Goal: Use online tool/utility: Utilize a website feature to perform a specific function

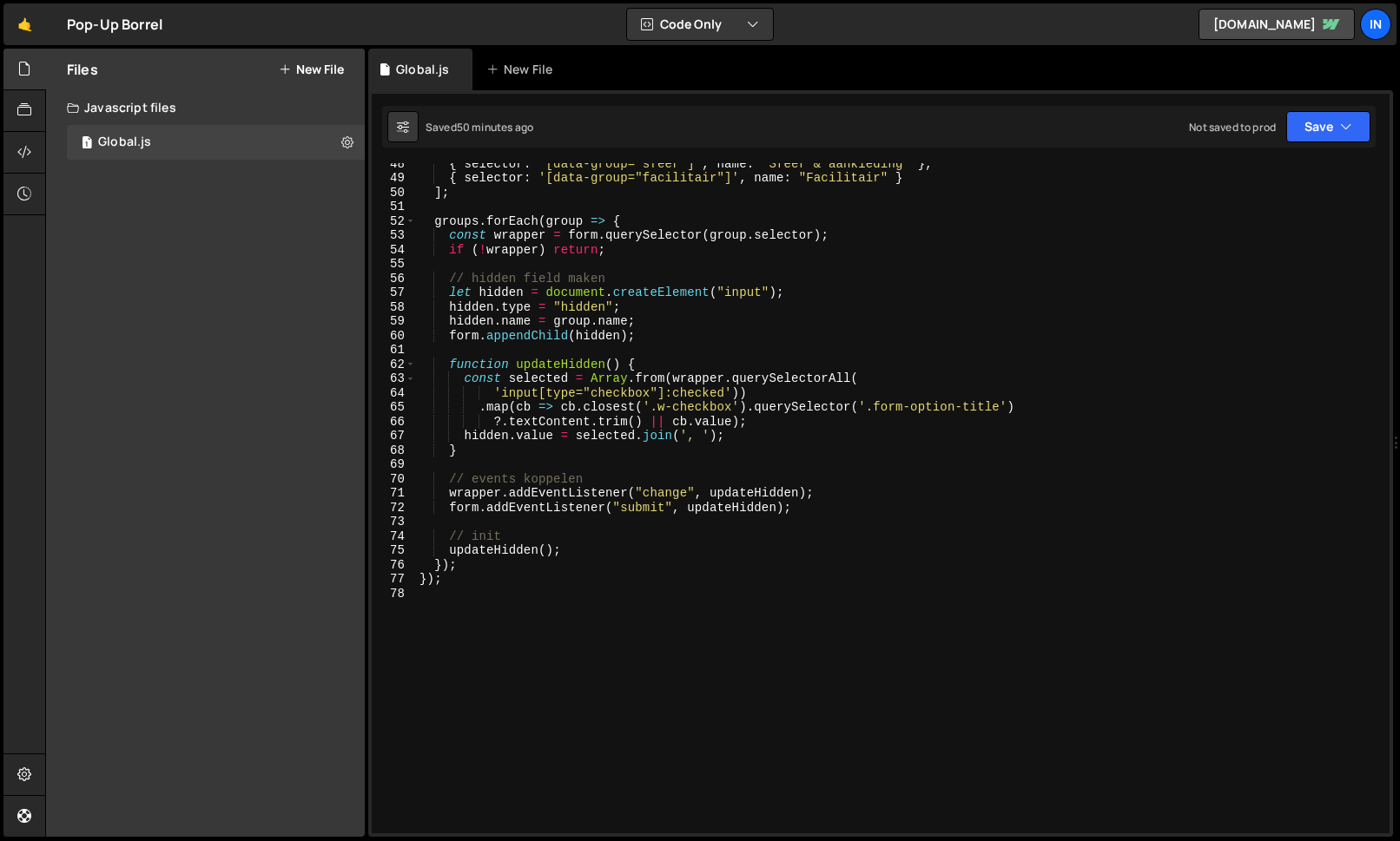
scroll to position [681, 0]
click at [538, 617] on div "{ selector : '[data-group="sfeer"]' , name : "[PERSON_NAME] & aankleding" } , {…" at bounding box center [899, 505] width 967 height 698
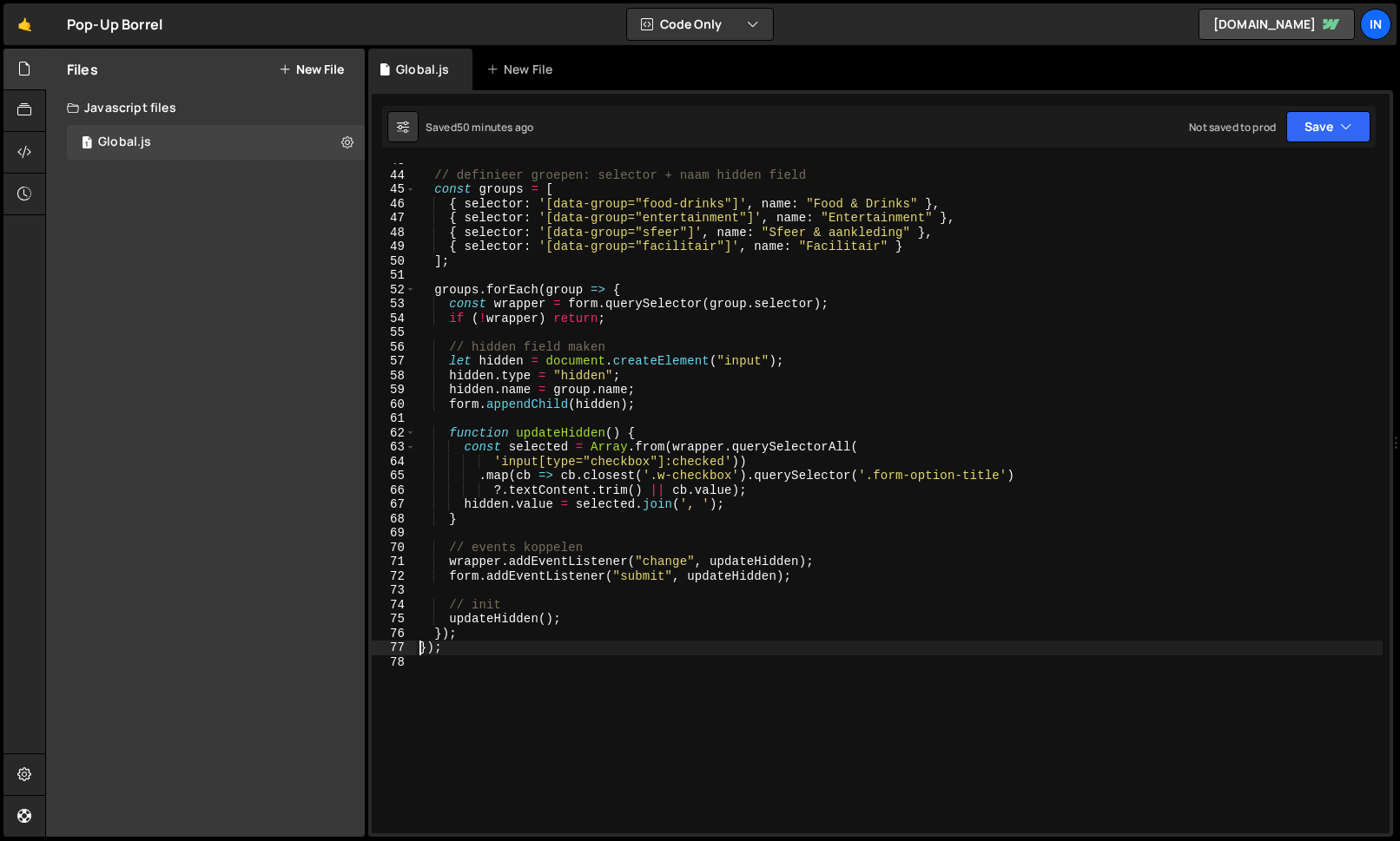
click at [421, 642] on div "// definieer groepen: selector + naam hidden field const groups = [ { selector …" at bounding box center [899, 502] width 967 height 698
type textarea "});"
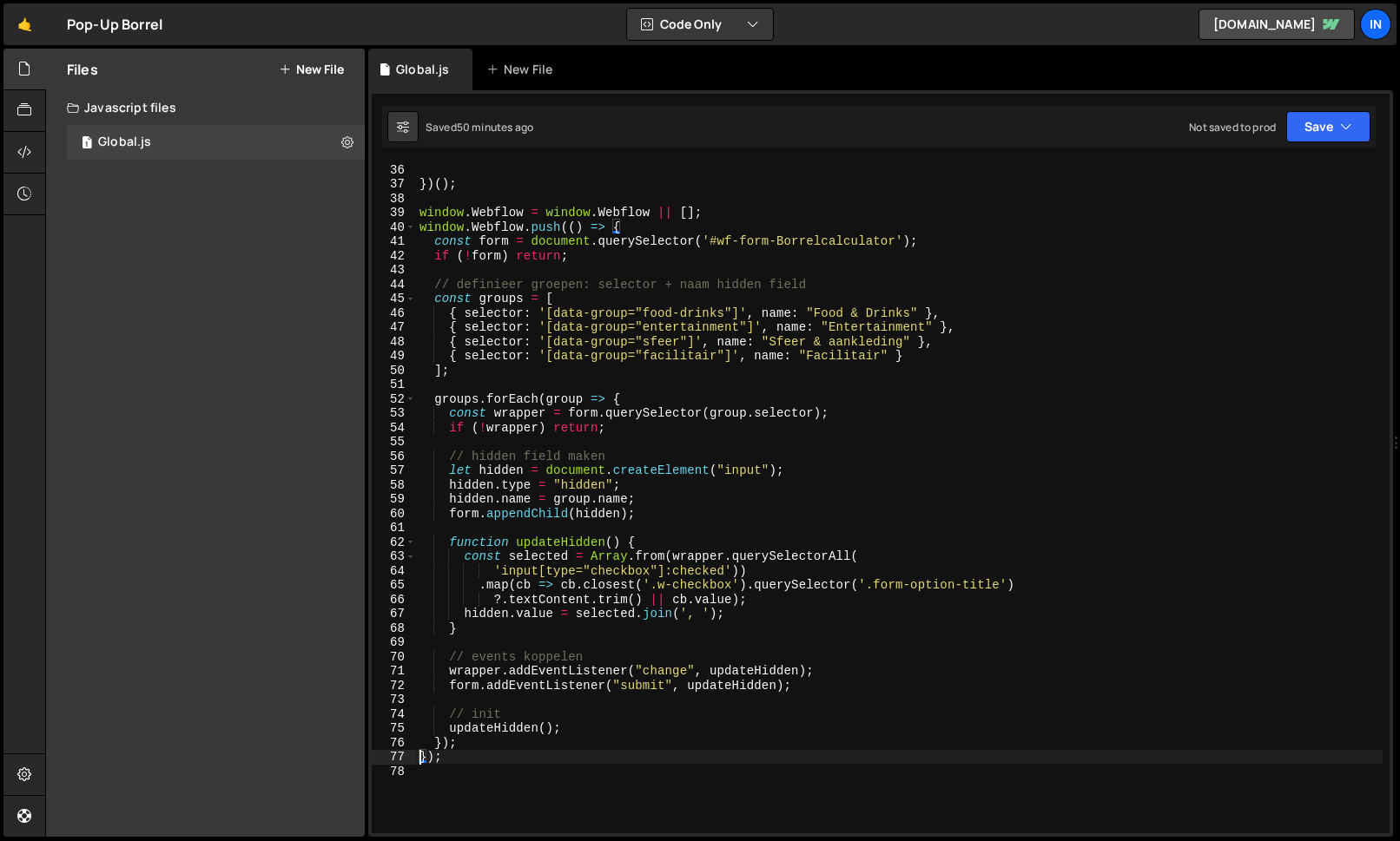
scroll to position [553, 0]
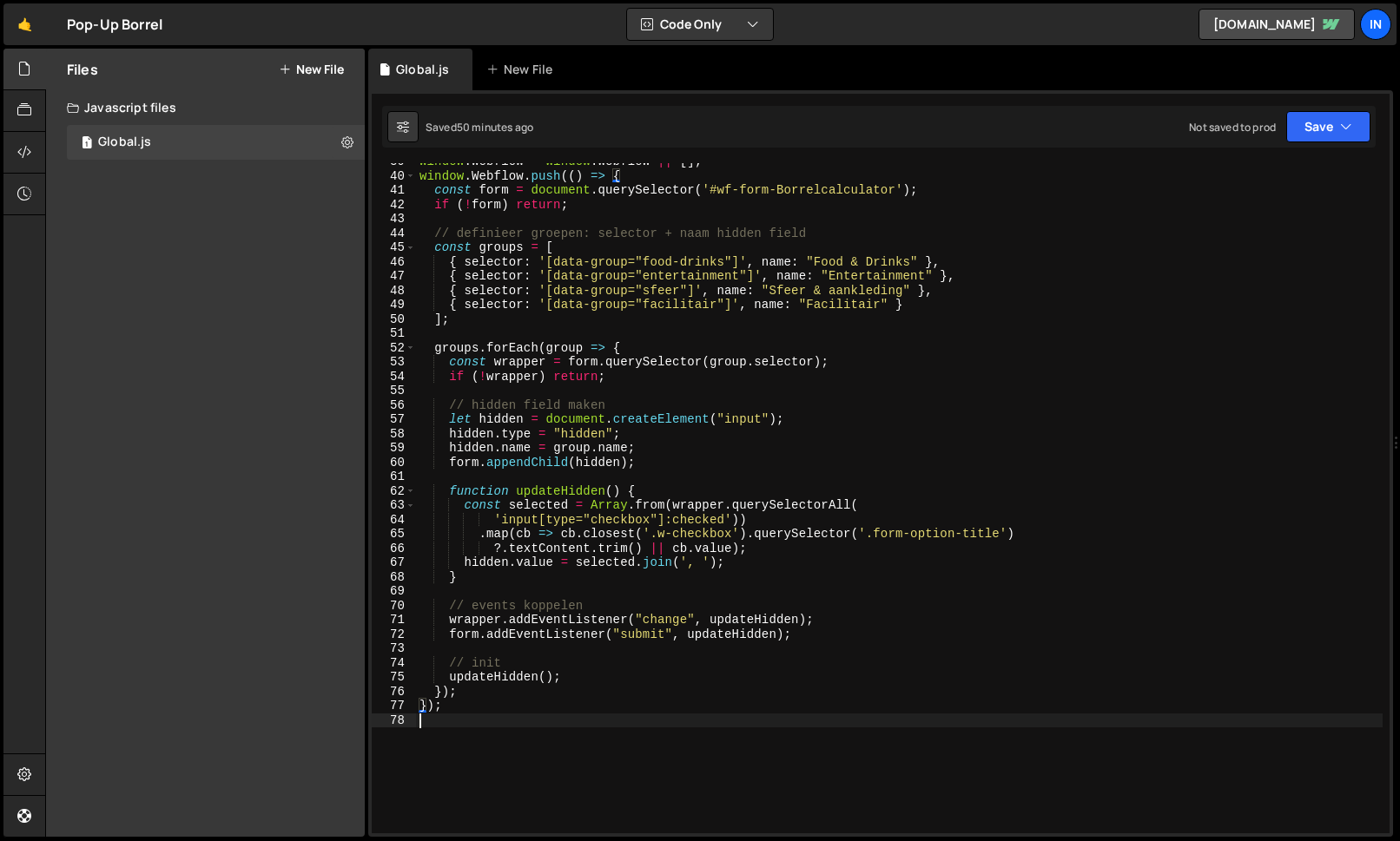
click at [489, 745] on div "window . Webflow = window . Webflow || [ ] ; window . Webflow . push (( ) => { …" at bounding box center [899, 503] width 967 height 698
click at [531, 503] on div "window . Webflow = window . Webflow || [ ] ; window . Webflow . push (( ) => { …" at bounding box center [899, 503] width 967 height 698
type textarea "const selected = Array.from(wrapper.querySelectorAll("
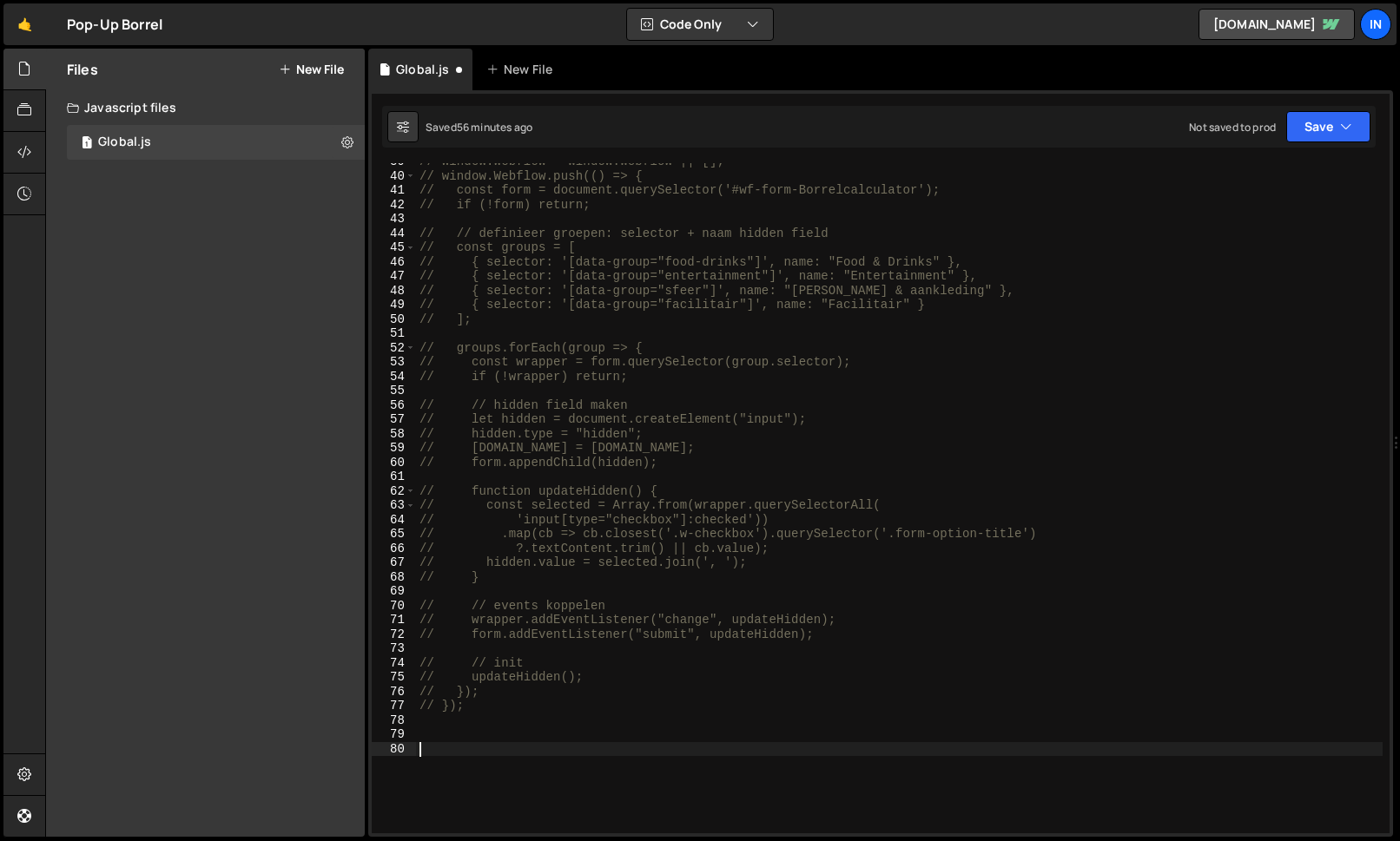
paste textarea "})(); <"
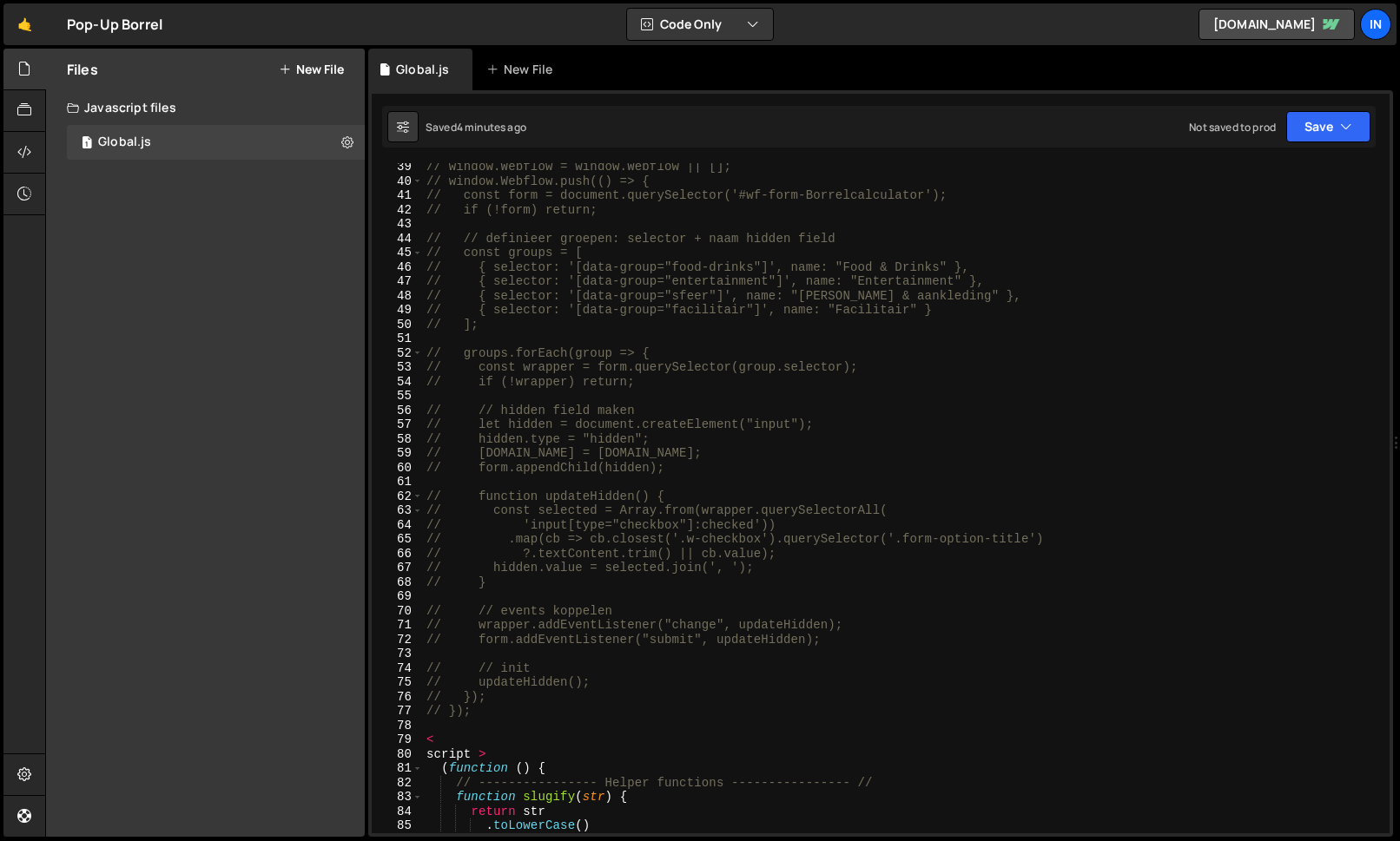
scroll to position [549, 0]
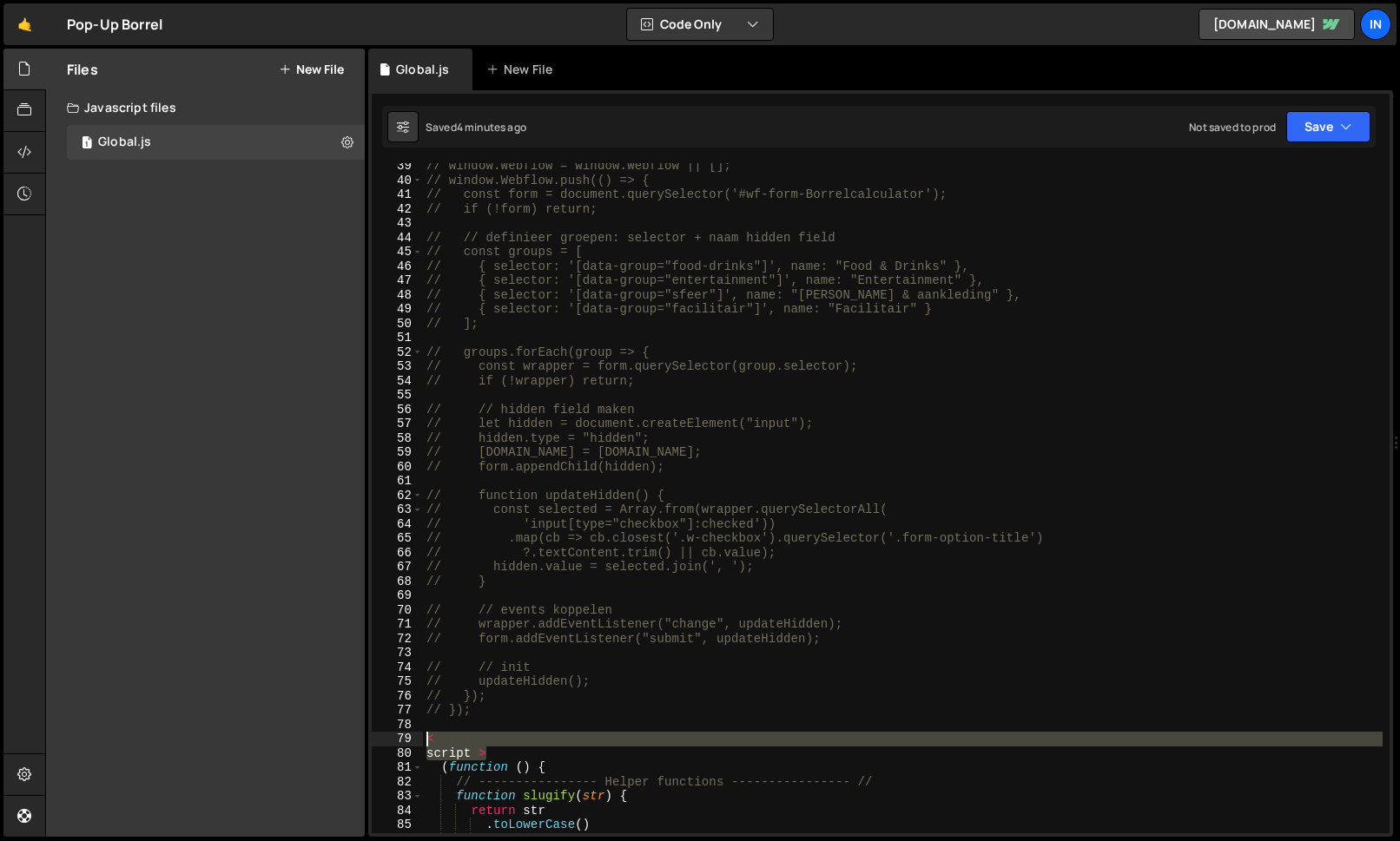
drag, startPoint x: 499, startPoint y: 750, endPoint x: 422, endPoint y: 734, distance: 78.6
click at [422, 734] on div "})(); < 39 40 41 42 43 44 45 46 47 48 49 50 51 52 53 54 55 56 57 58 59 60 61 62…" at bounding box center [880, 499] width 1018 height 670
type textarea "< script >"
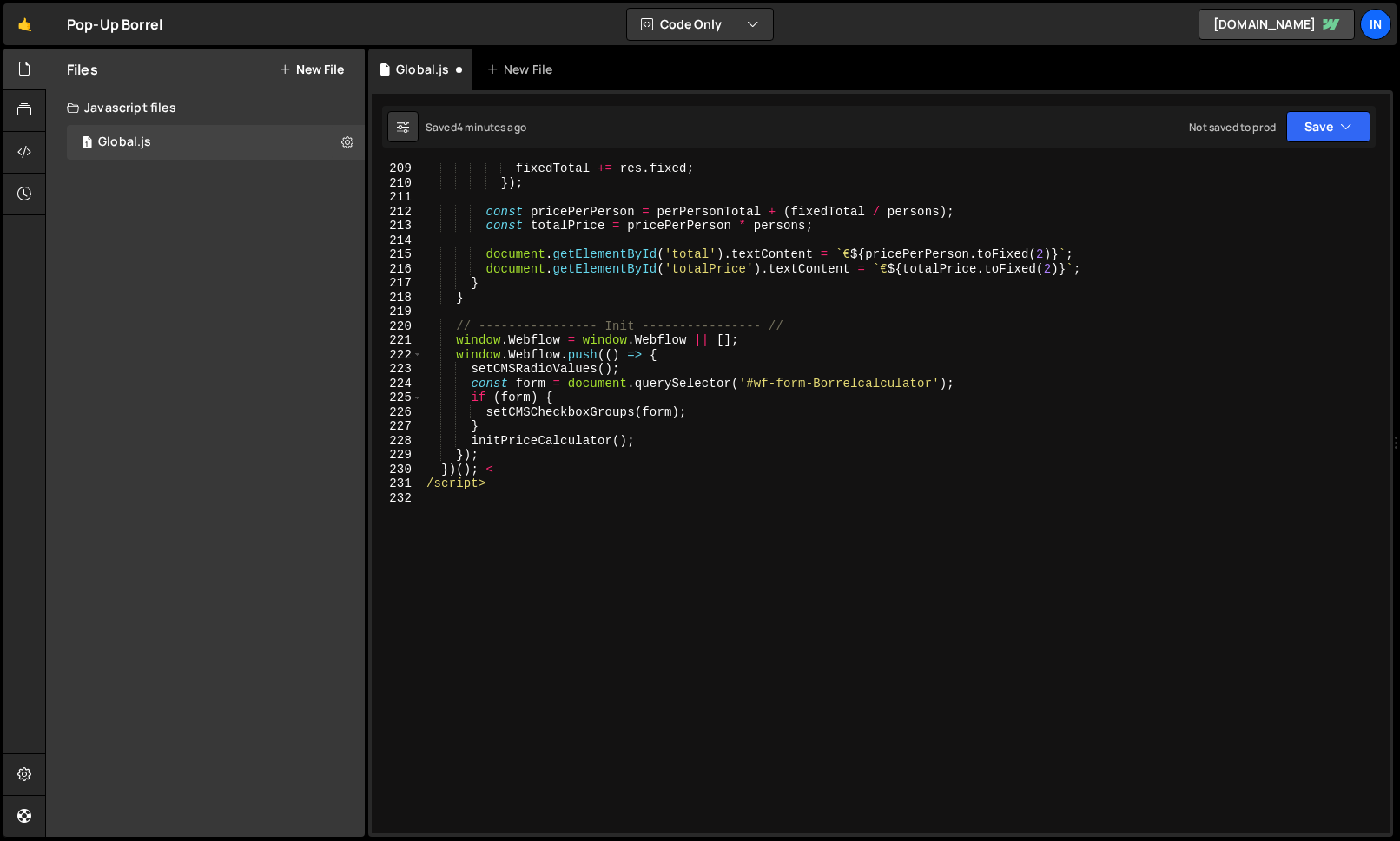
scroll to position [2981, 0]
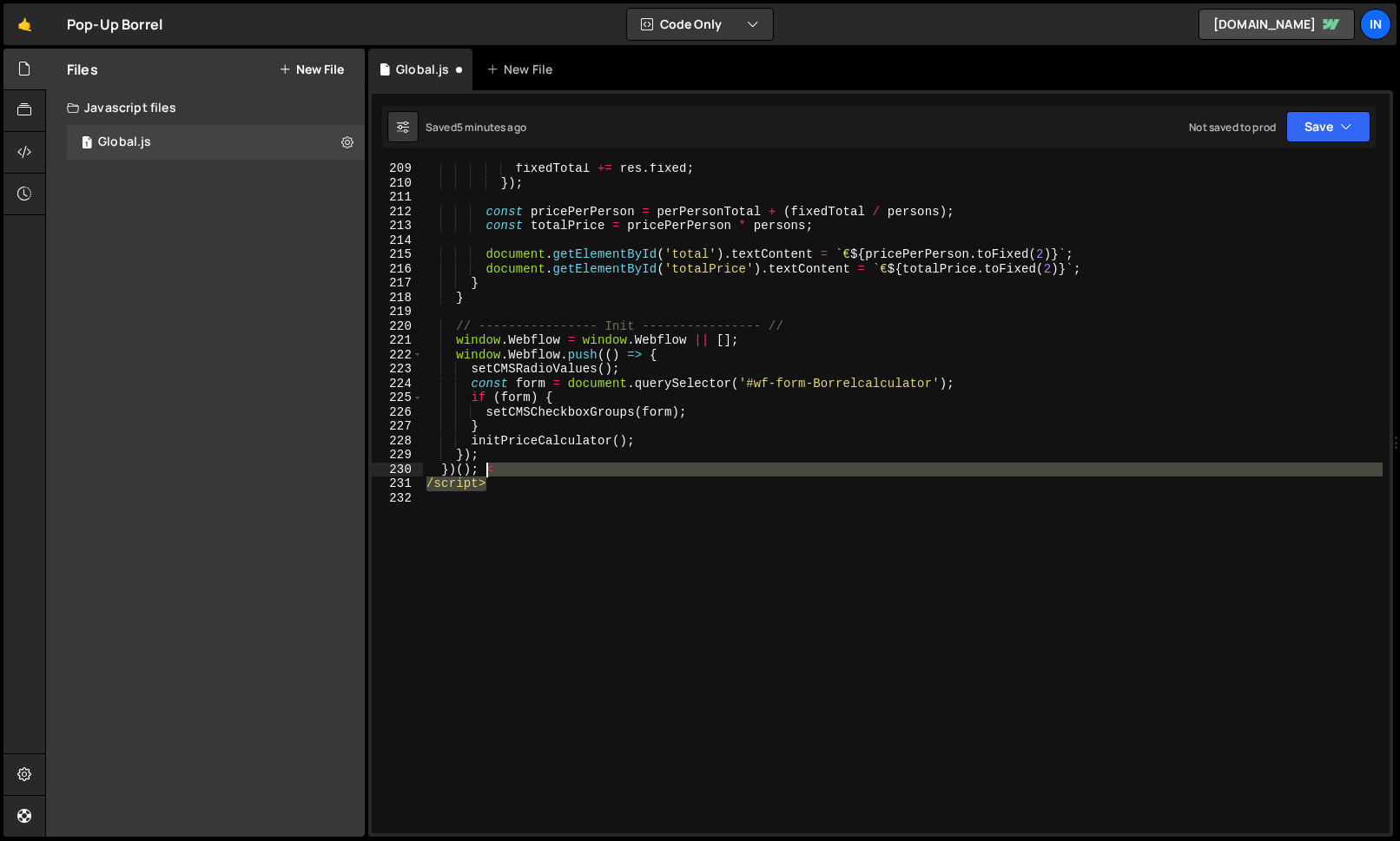
drag, startPoint x: 503, startPoint y: 482, endPoint x: 491, endPoint y: 470, distance: 17.0
click at [485, 468] on div "fixedTotal += res . fixed ; }) ; const pricePerPerson = perPersonTotal + ( fixe…" at bounding box center [902, 510] width 959 height 698
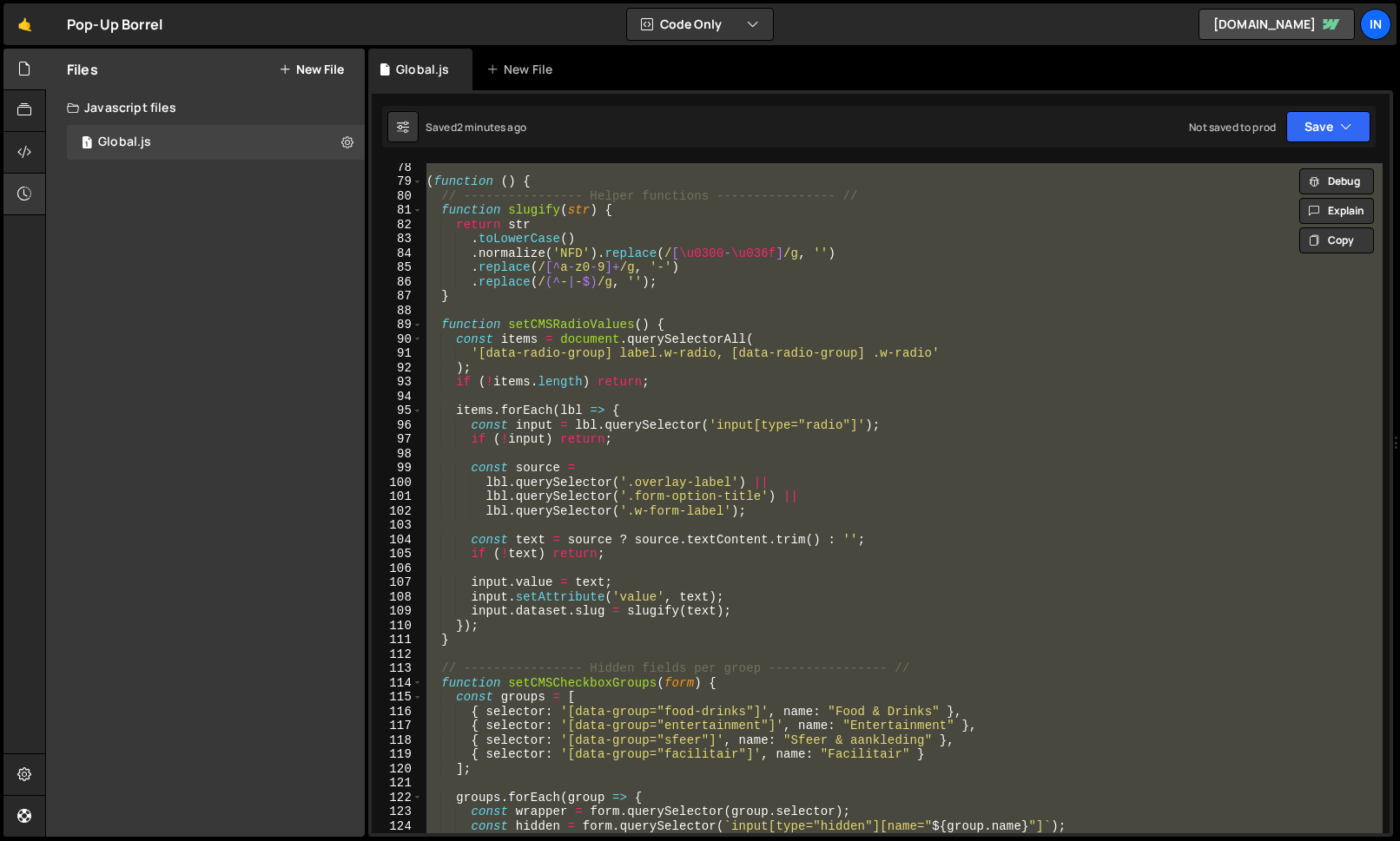
scroll to position [733, 0]
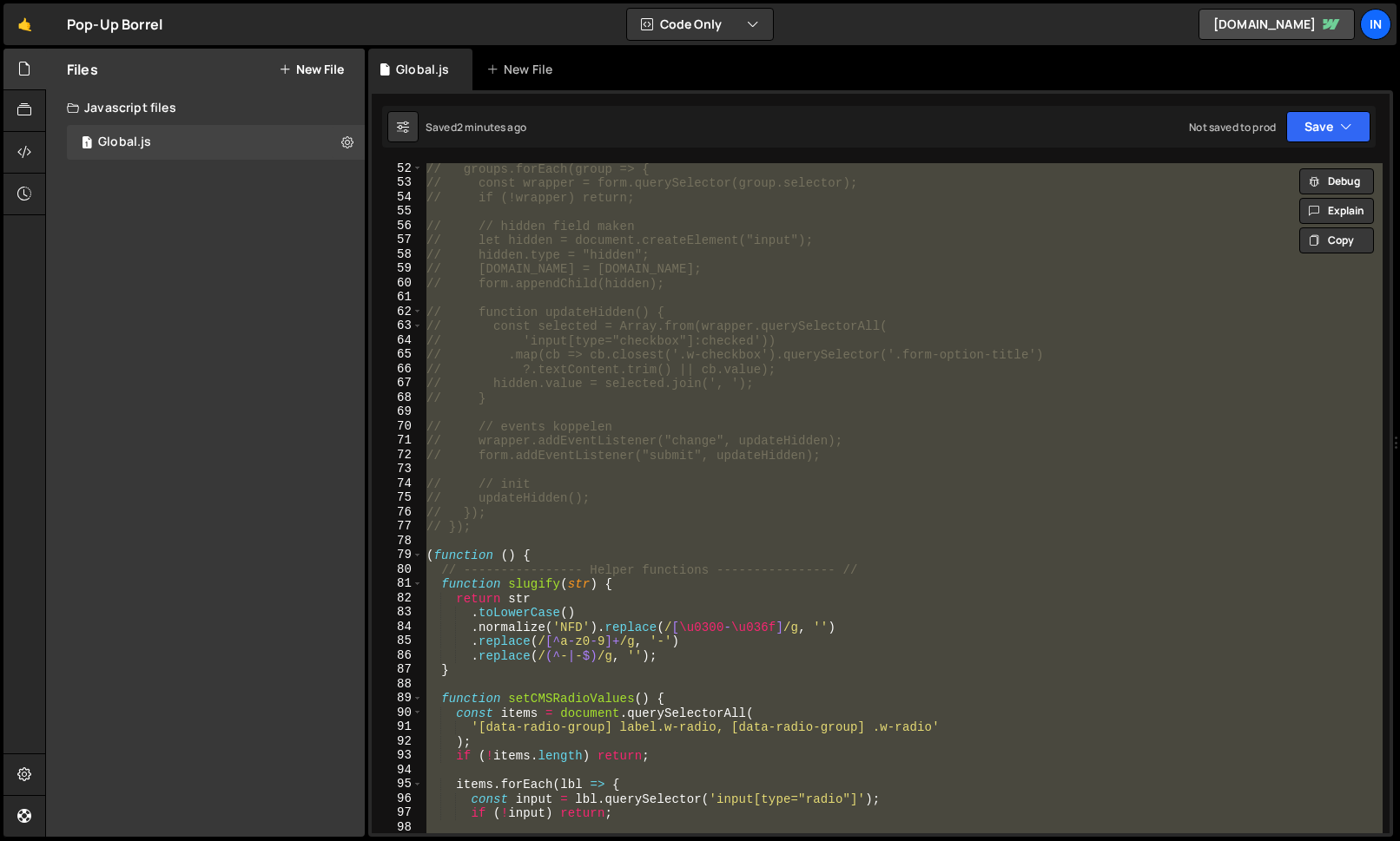
click at [585, 518] on div "// groups.forEach(group => { // const wrapper = form.querySelector(group.select…" at bounding box center [902, 499] width 959 height 670
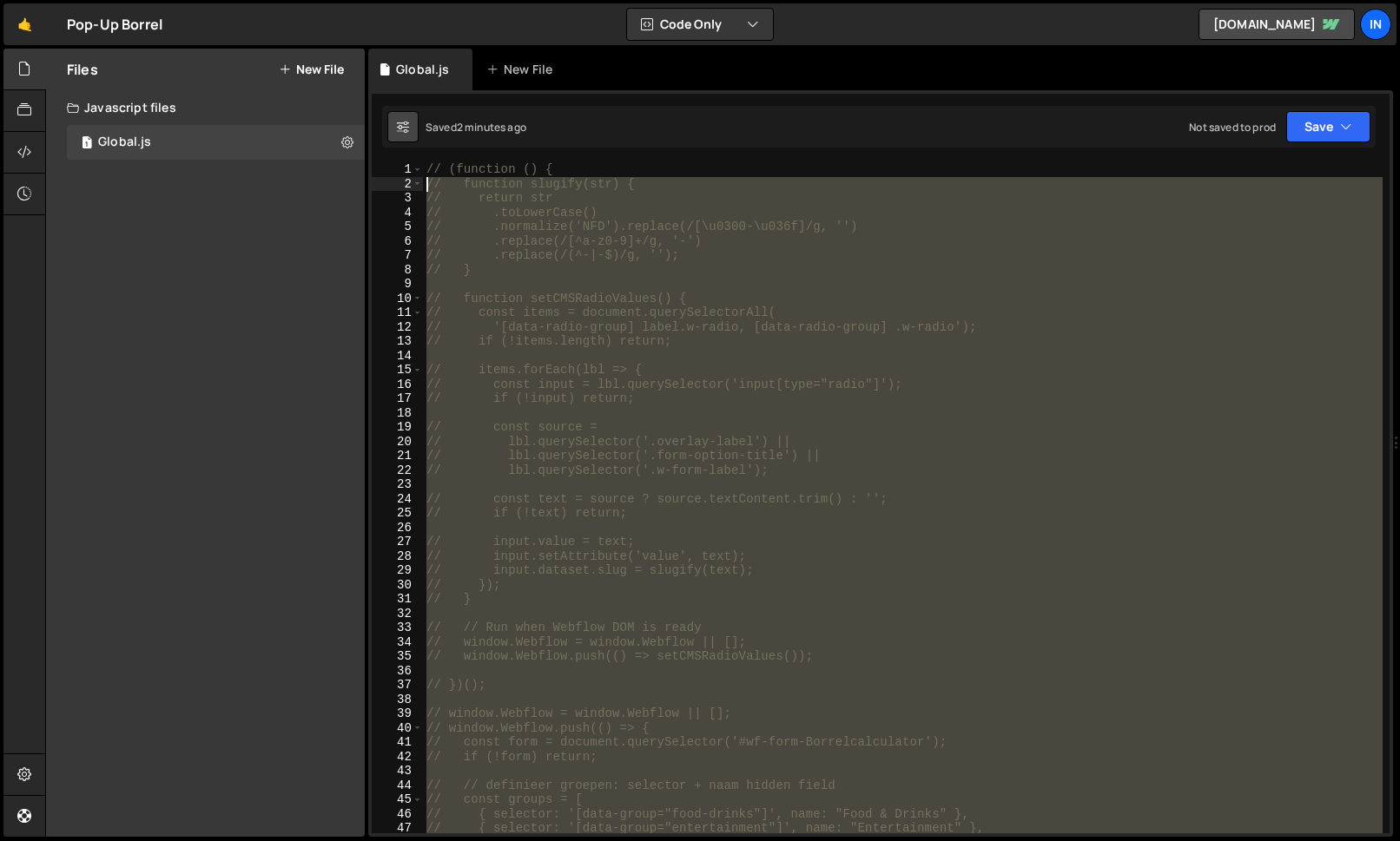
scroll to position [0, 0]
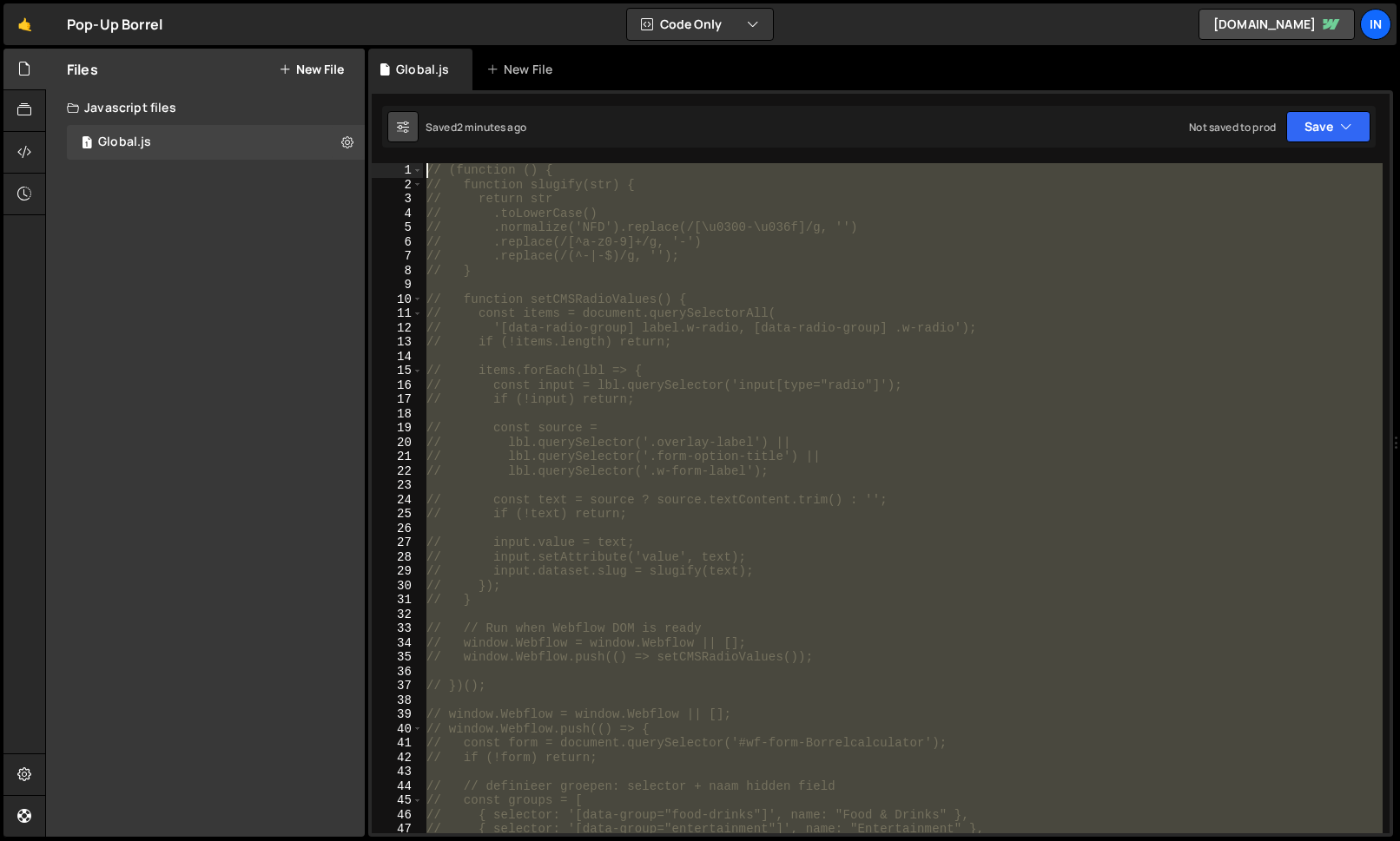
drag, startPoint x: 495, startPoint y: 531, endPoint x: 410, endPoint y: 138, distance: 402.1
click at [410, 138] on div "Debug Explain Copy Global.js New File Saved 2 minutes ago Not saved to prod Upg…" at bounding box center [880, 443] width 1025 height 789
type textarea "// (function () { // function slugify(str) {"
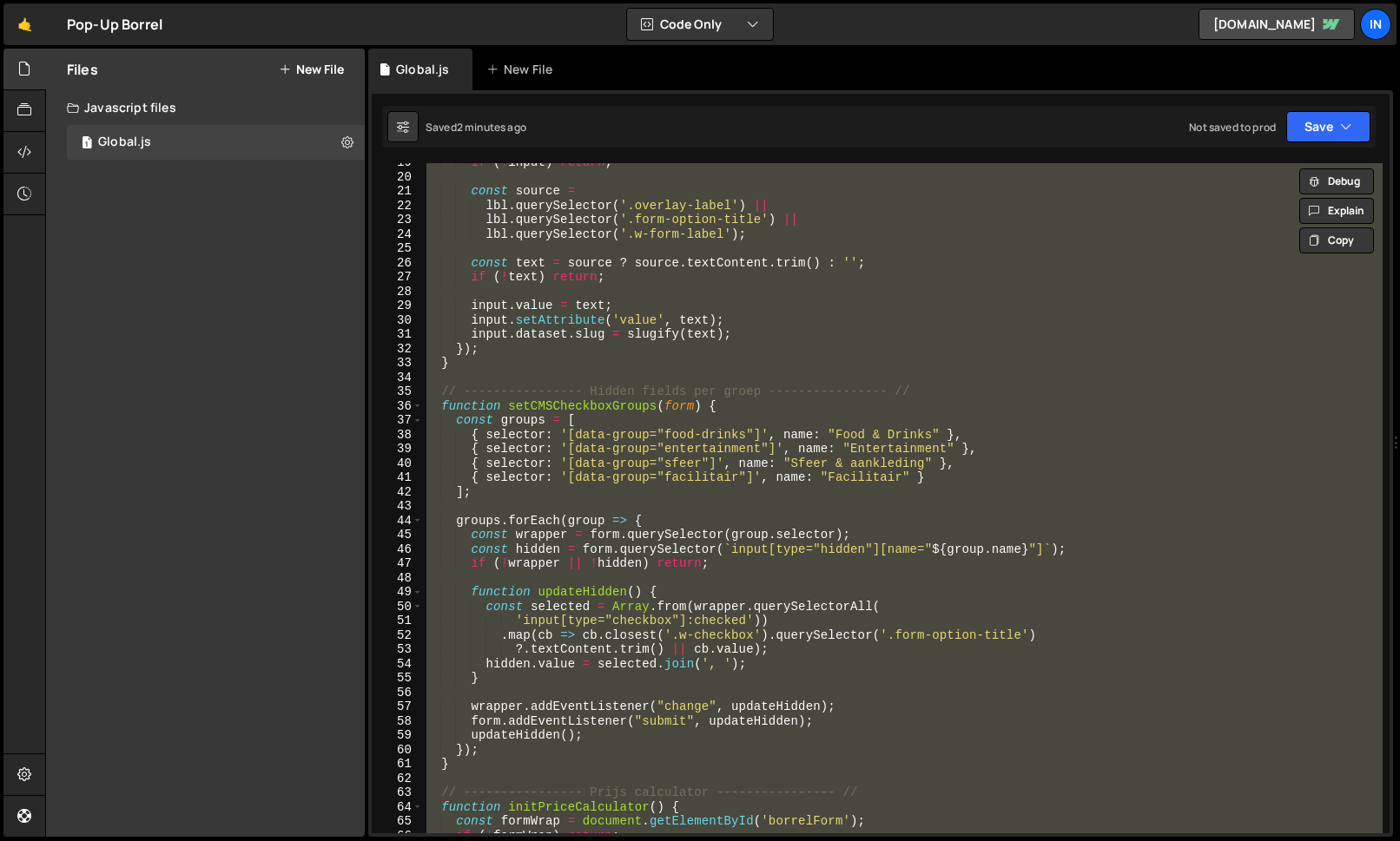
click at [559, 411] on div "if ( ! input ) return ; const source = lbl . querySelector ( '.overlay-label' )…" at bounding box center [902, 499] width 959 height 670
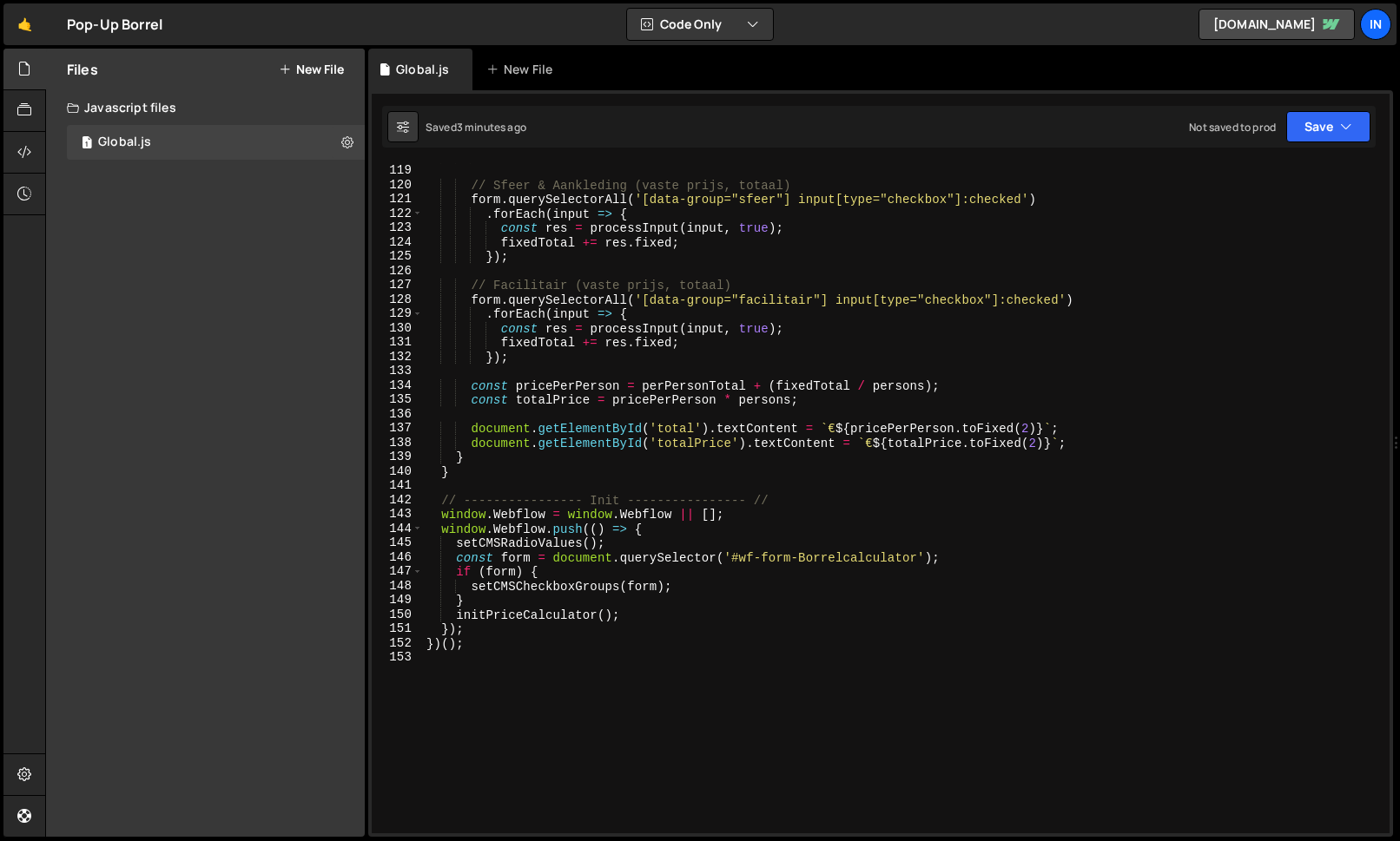
scroll to position [1688, 0]
type textarea "})();"
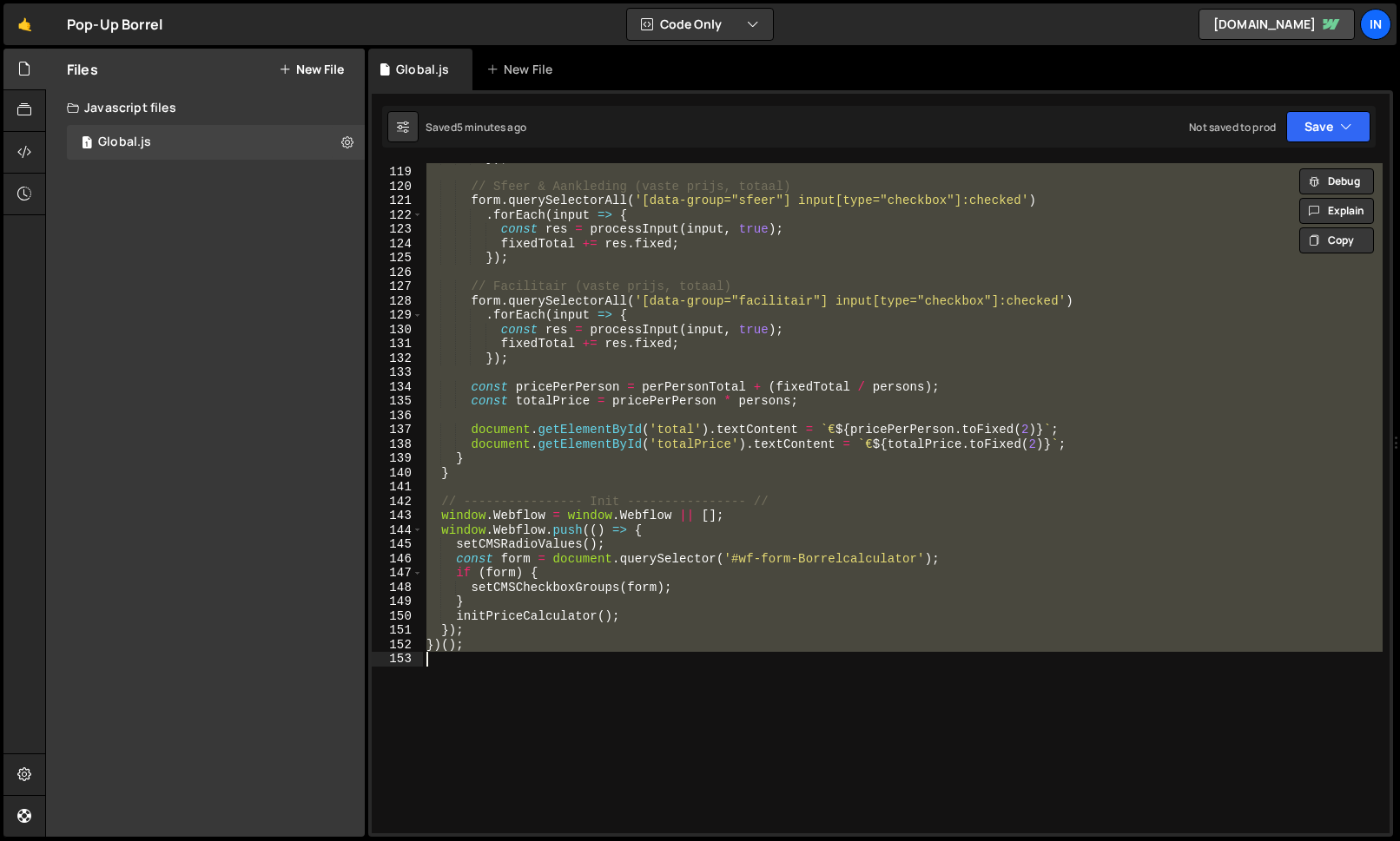
paste textarea
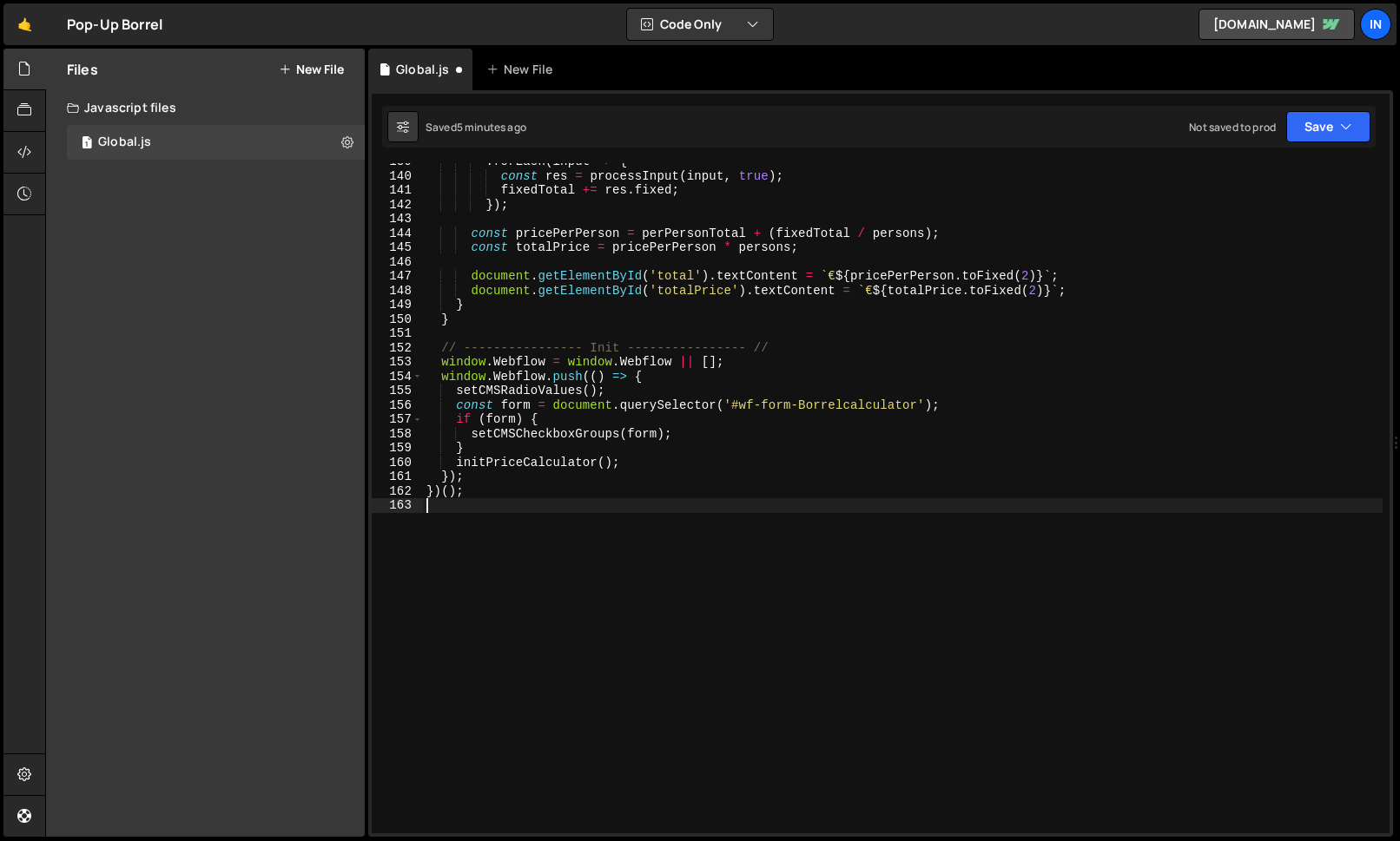
scroll to position [1985, 0]
type textarea "})();"
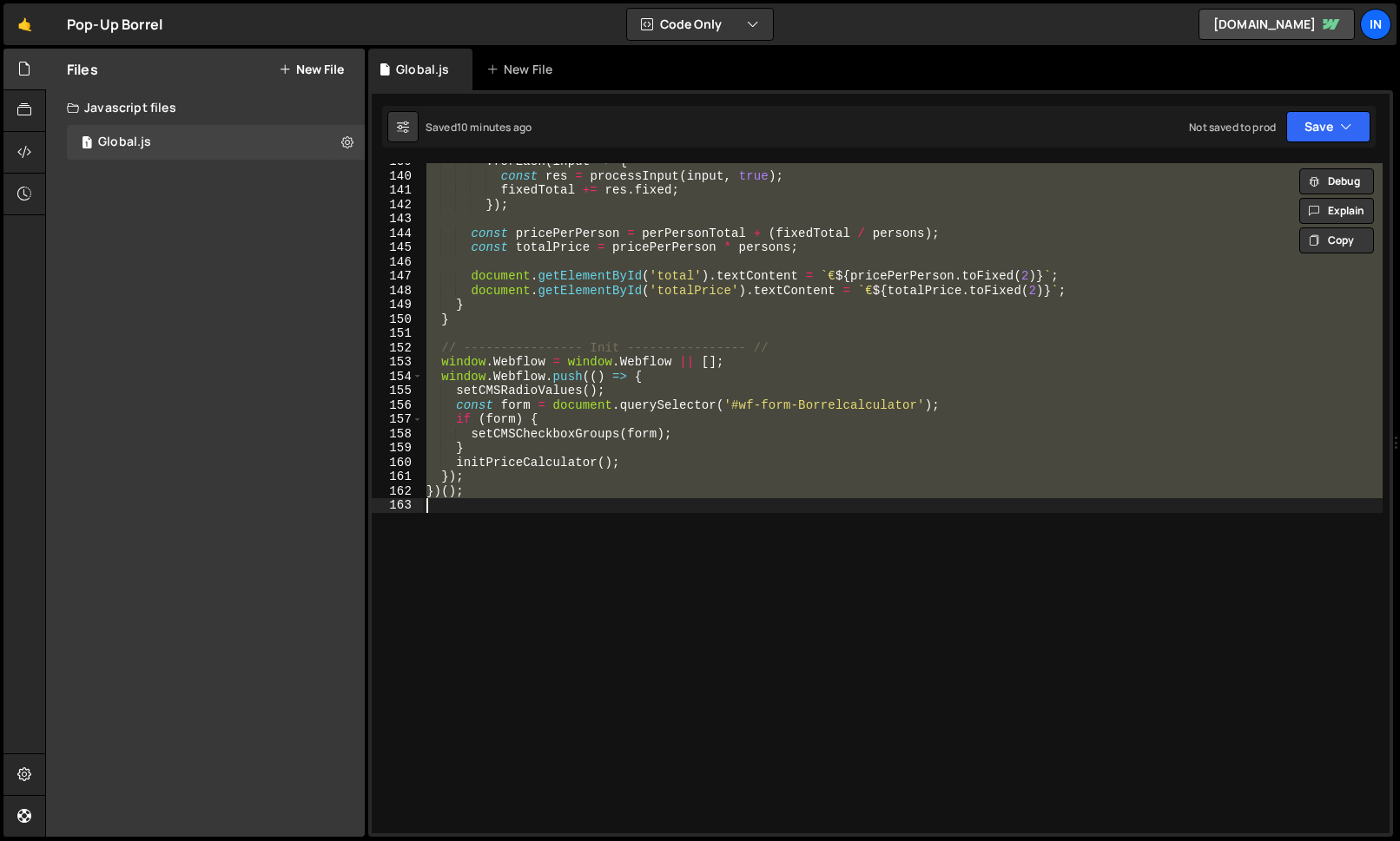
paste textarea
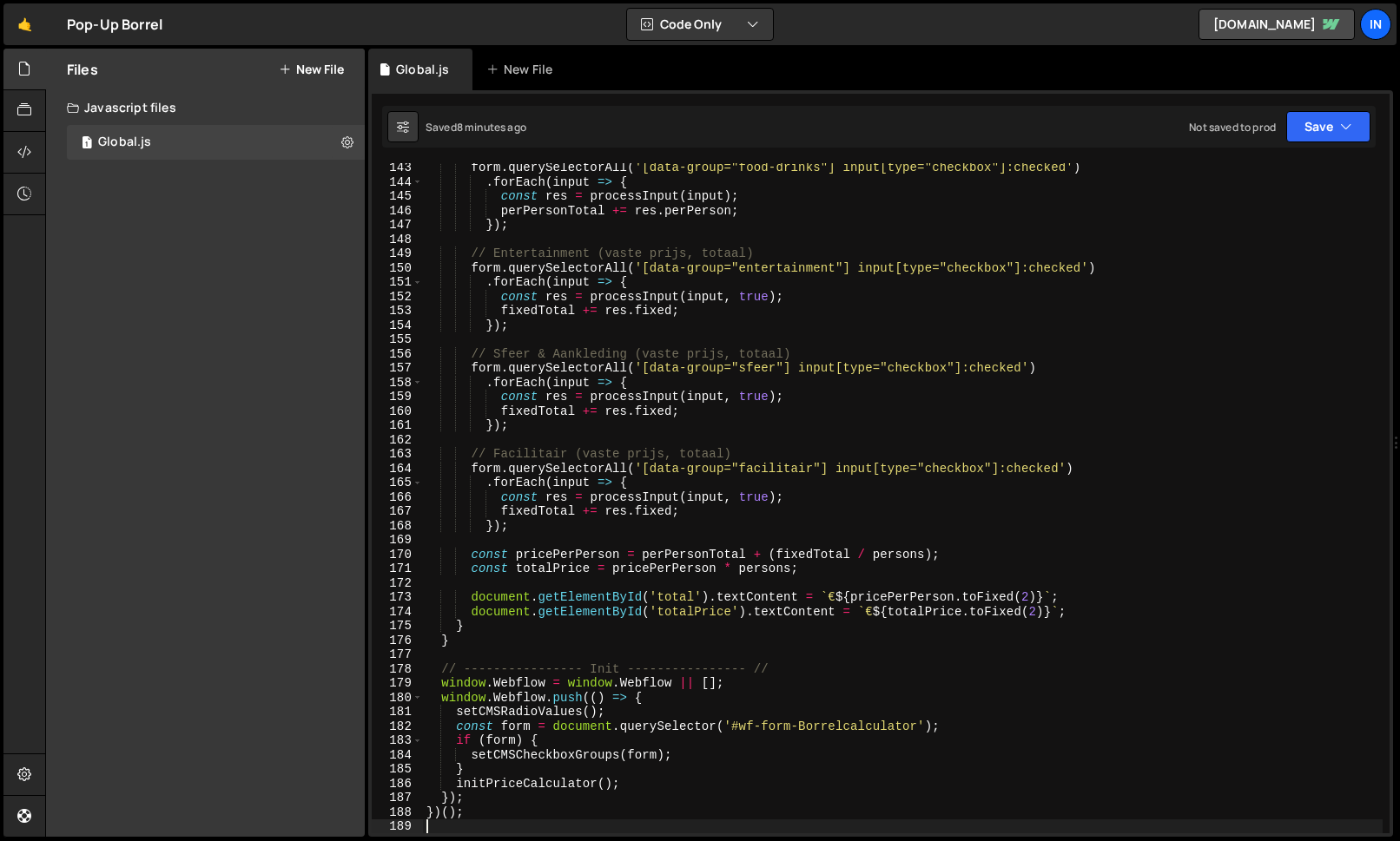
click at [674, 590] on div "form . querySelectorAll ( '[data-group="food-drinks"] input[type="checkbox"]:ch…" at bounding box center [902, 510] width 959 height 698
type textarea "})();"
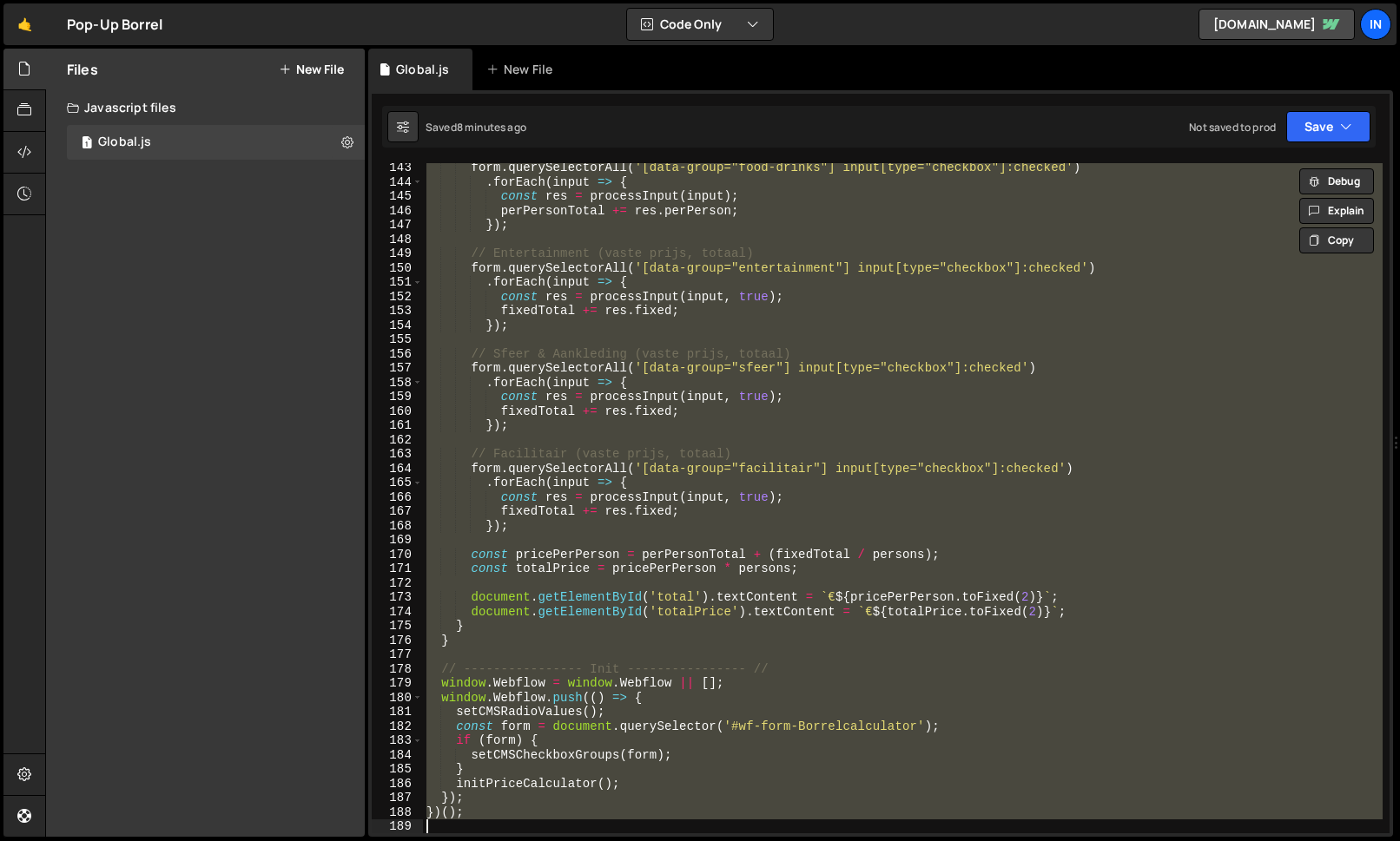
paste textarea
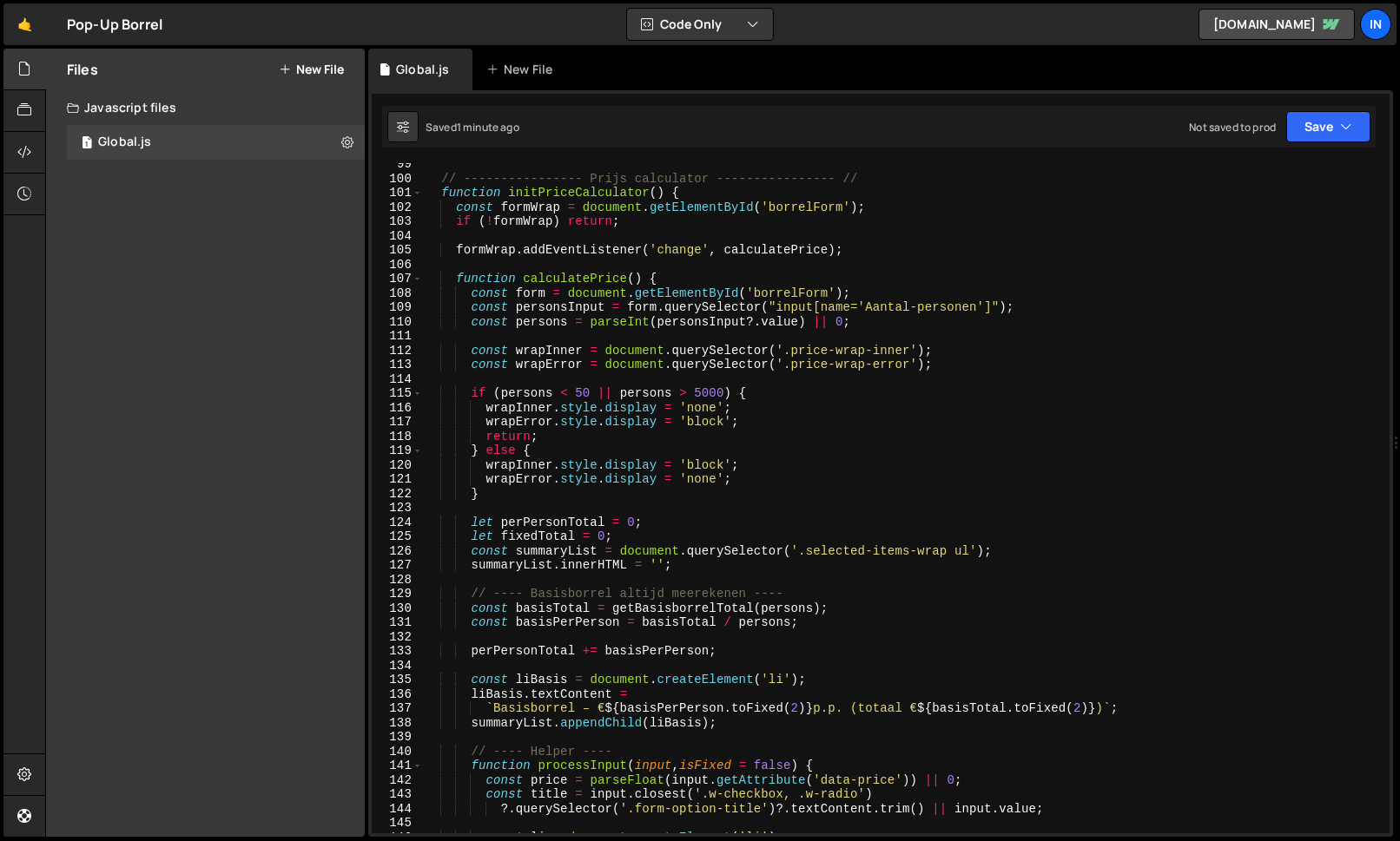
scroll to position [1410, 0]
click at [767, 440] on div "// ---------------- Prijs calculator ---------------- // function initPriceCalc…" at bounding box center [902, 506] width 959 height 698
type textarea "})();"
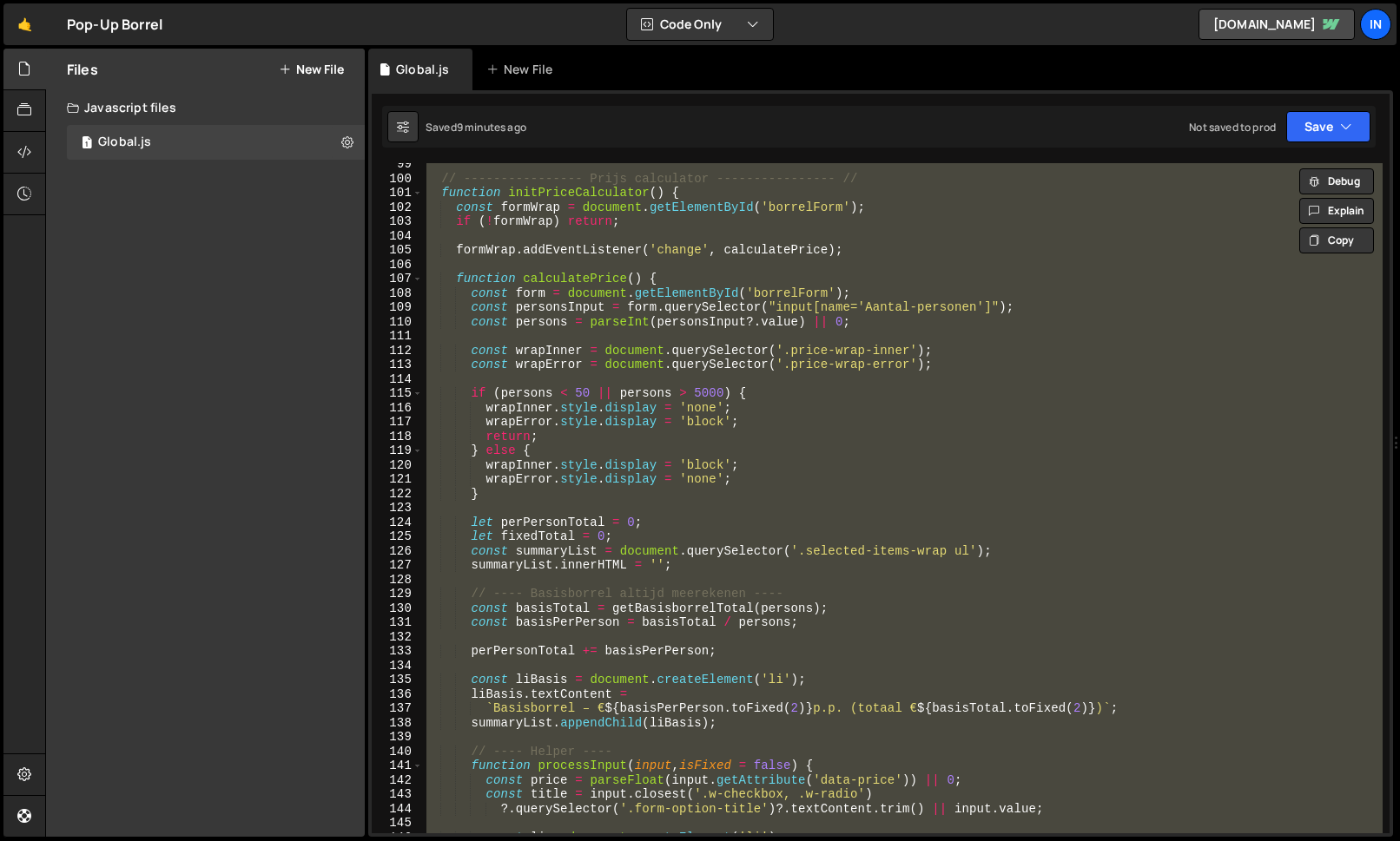
paste textarea
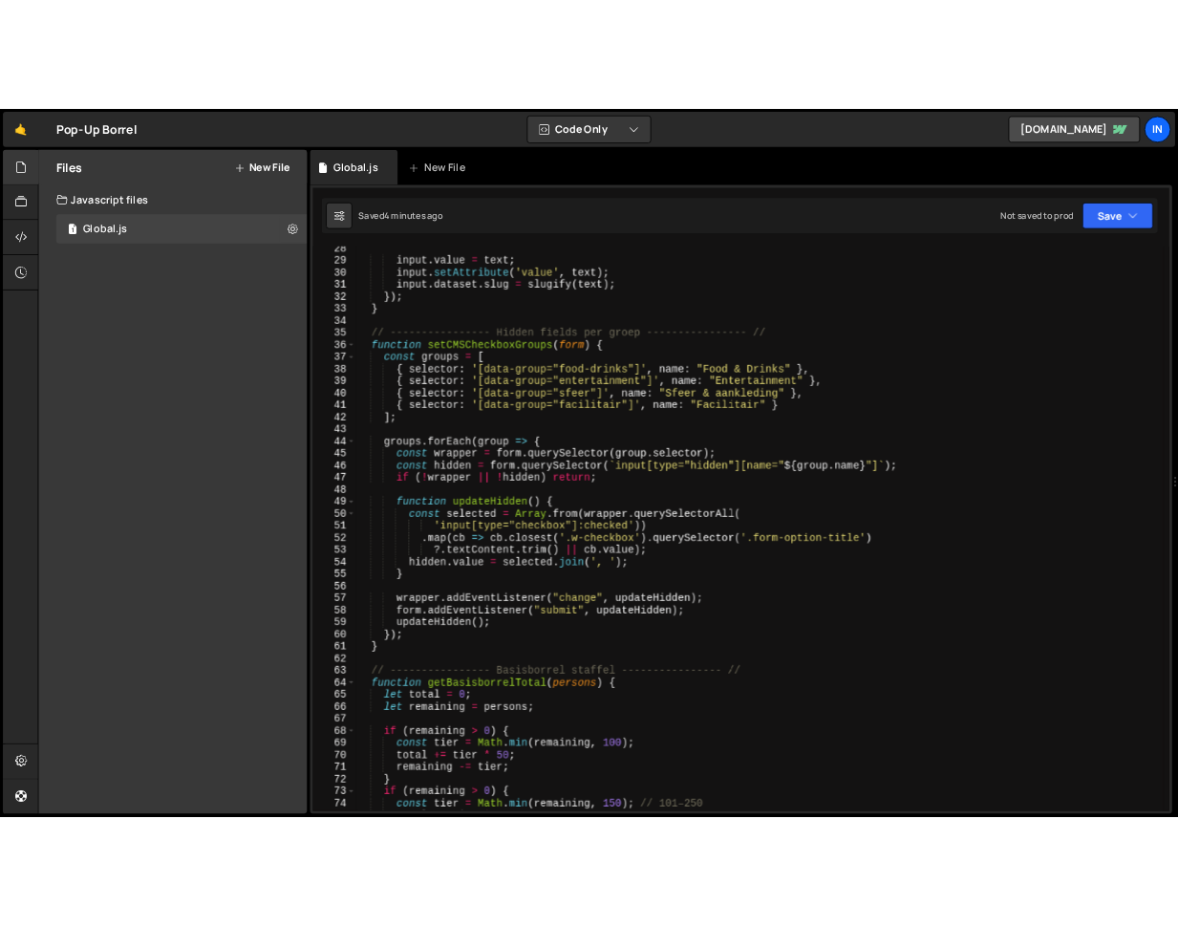
scroll to position [428, 0]
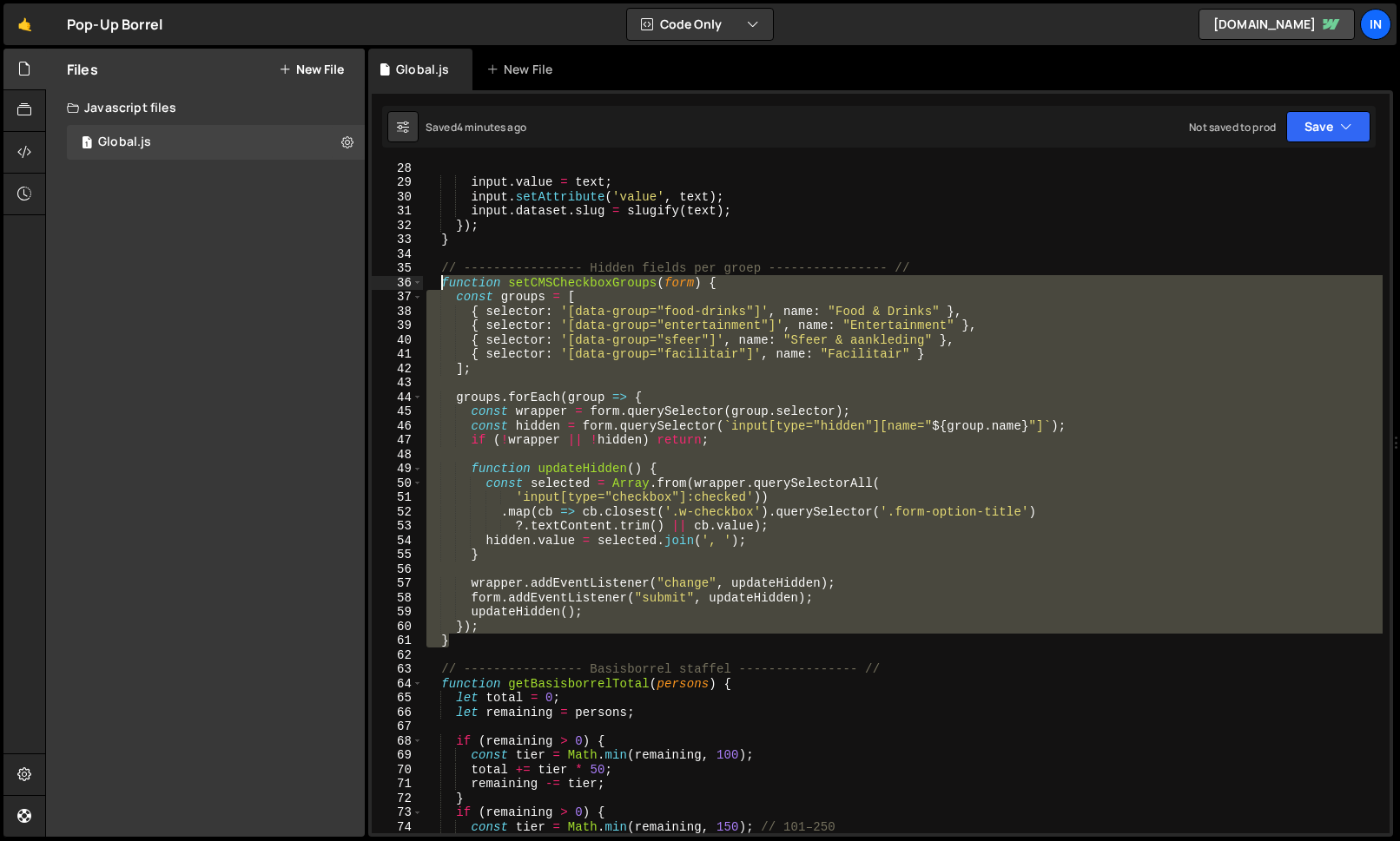
drag, startPoint x: 478, startPoint y: 642, endPoint x: 437, endPoint y: 281, distance: 363.3
click at [438, 280] on div "input . value = text ; input . setAttribute ( 'value' , text ) ; input . datase…" at bounding box center [902, 510] width 959 height 698
type textarea "function setCMSCheckboxGroups(form) { const groups = ["
paste textarea
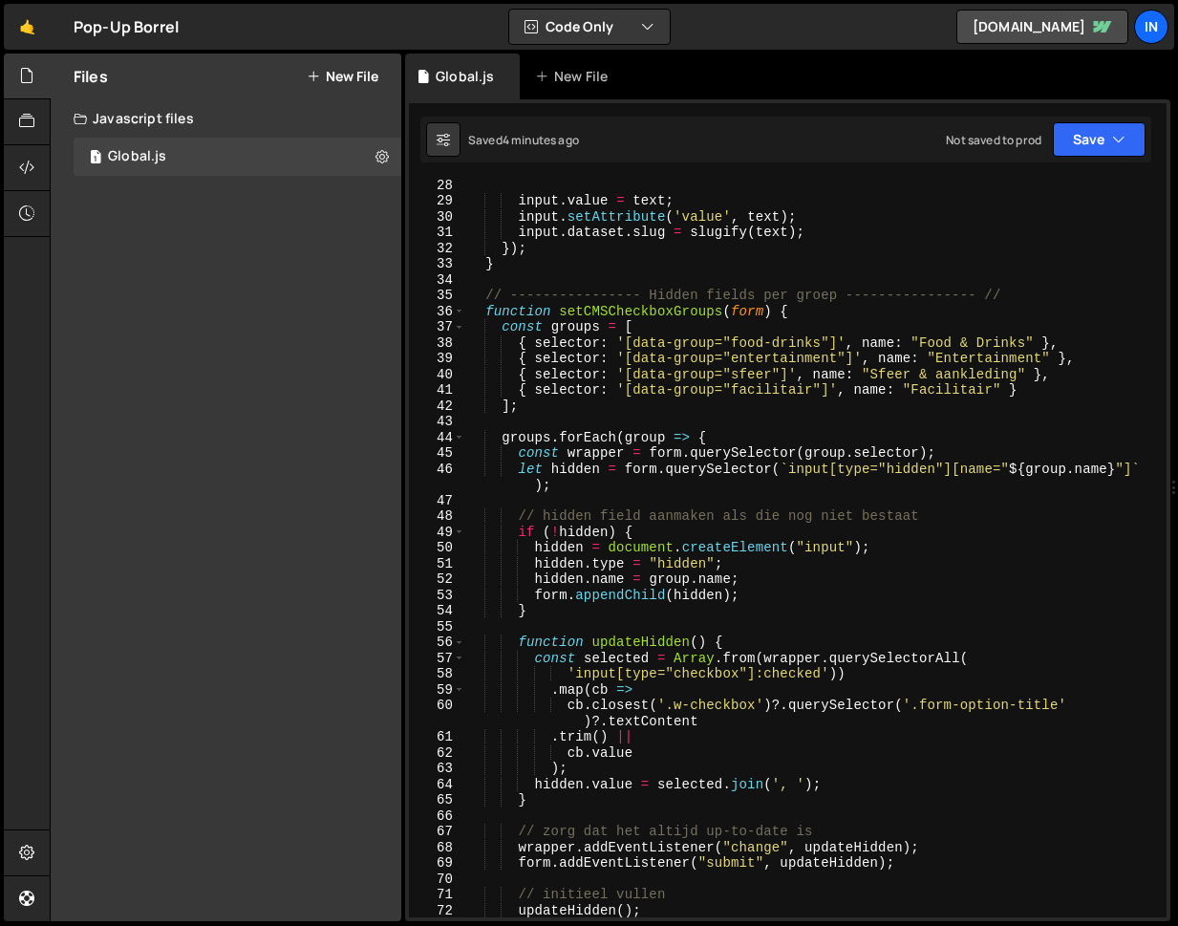
click at [489, 313] on div "input . value = text ; input . setAttribute ( 'value' , text ) ; input . datase…" at bounding box center [812, 561] width 694 height 769
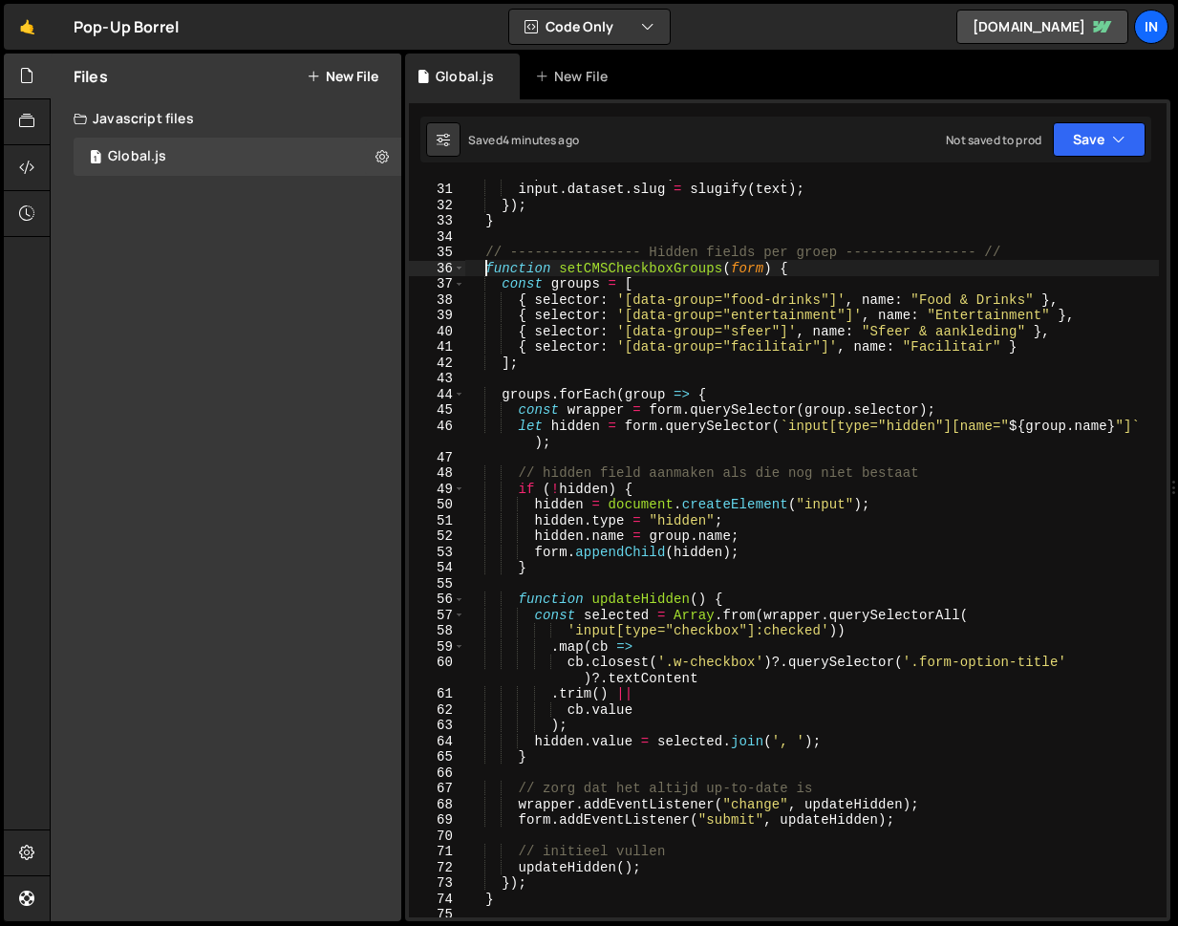
scroll to position [512, 0]
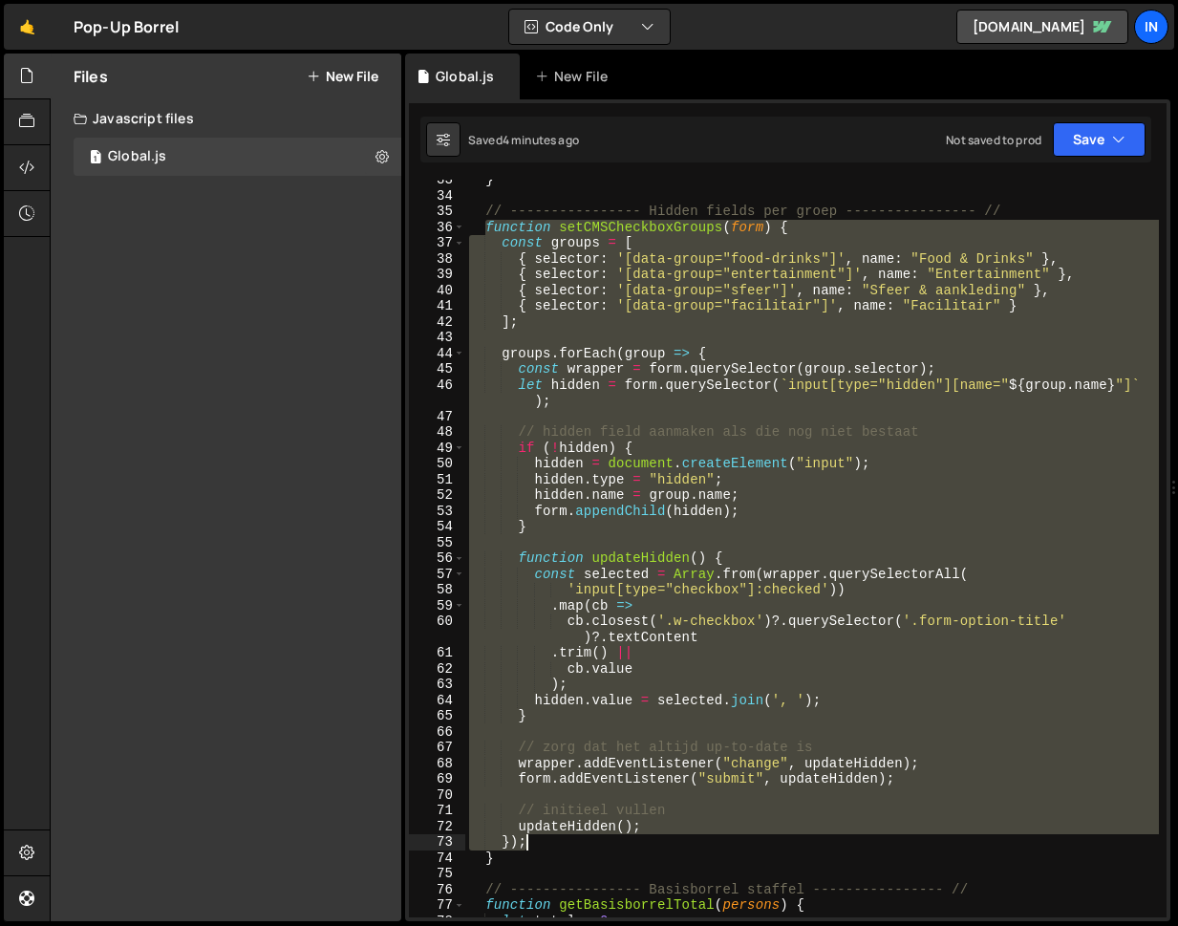
click at [576, 846] on div "} // ---------------- Hidden fields per groep ---------------- // function setC…" at bounding box center [812, 556] width 694 height 769
click at [461, 862] on div "74" at bounding box center [437, 859] width 56 height 16
click at [459, 856] on div "74" at bounding box center [437, 859] width 56 height 16
click at [487, 858] on div "} // ---------------- Hidden fields per groep ---------------- // function setC…" at bounding box center [812, 556] width 694 height 769
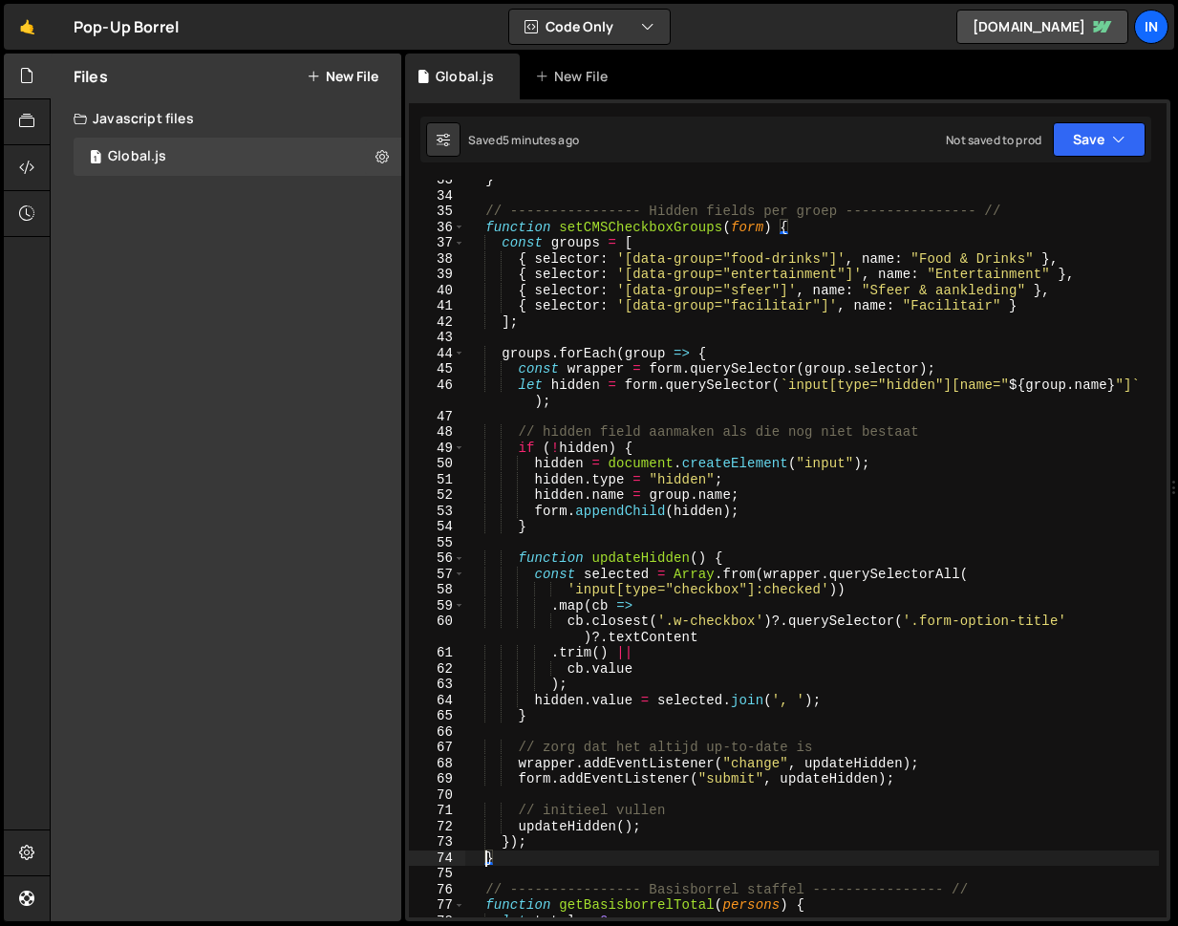
click at [520, 855] on div "} // ---------------- Hidden fields per groep ---------------- // function setC…" at bounding box center [812, 556] width 694 height 769
click at [485, 226] on div "} // ---------------- Hidden fields per groep ---------------- // function setC…" at bounding box center [812, 556] width 694 height 769
type textarea "function setCMSCheckboxGroups(form) { const groups = ["
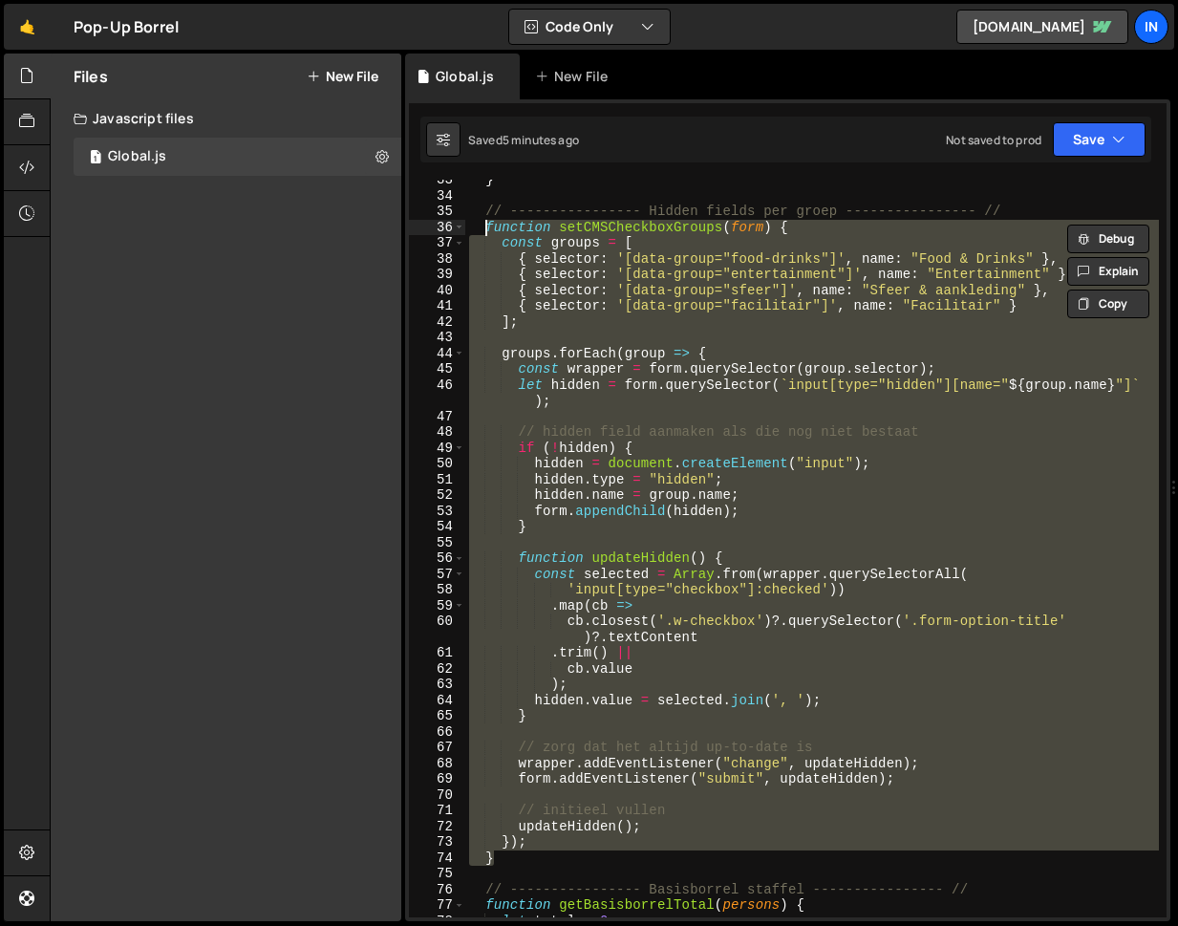
paste textarea
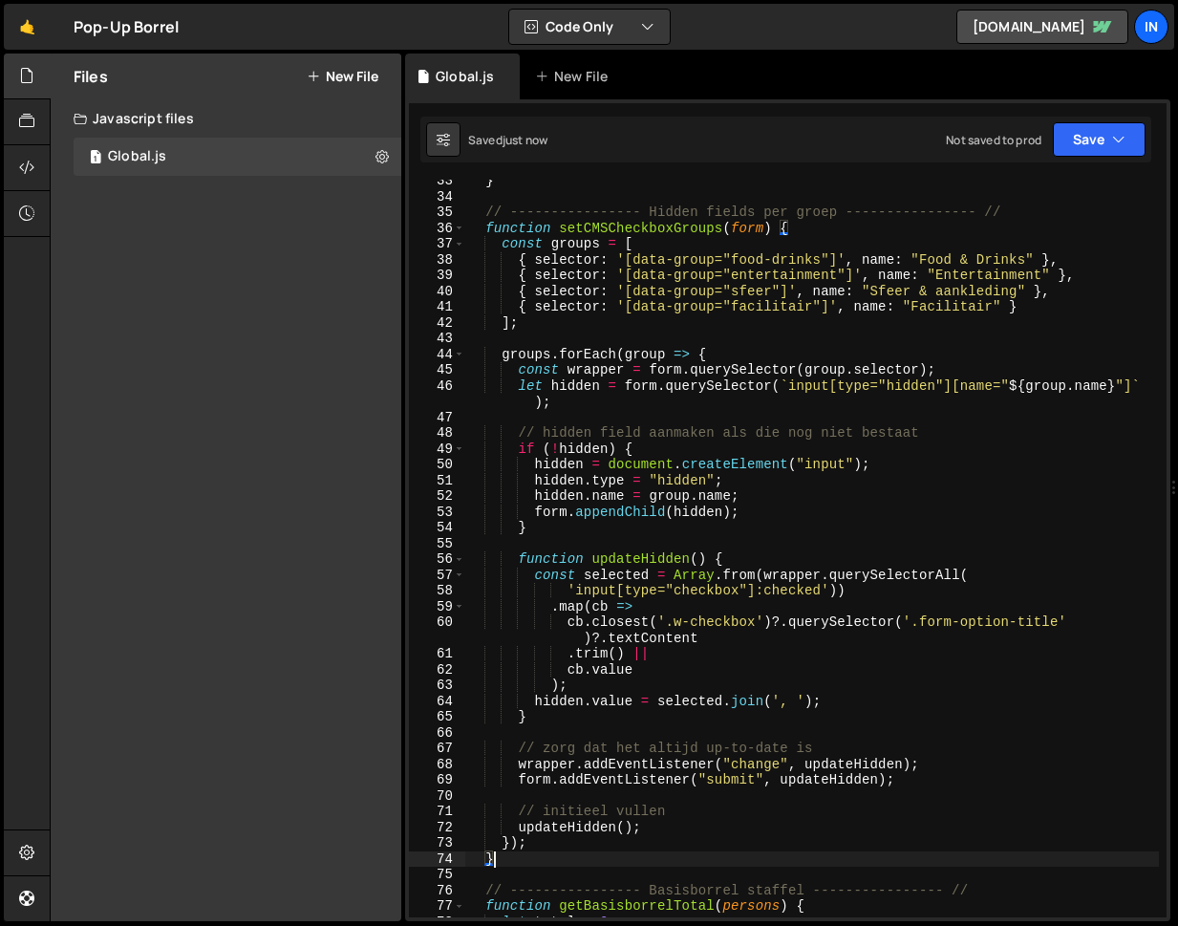
scroll to position [497, 0]
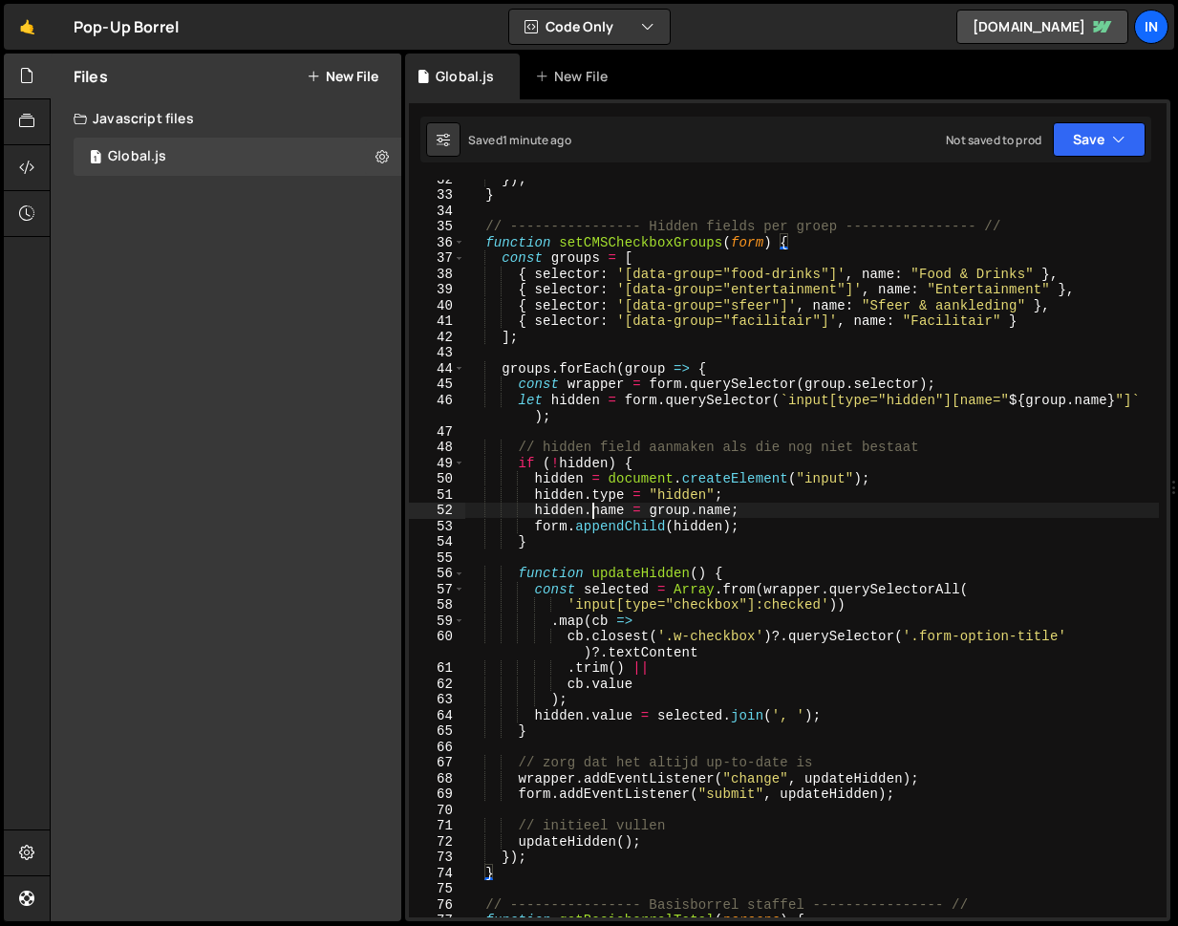
click at [595, 512] on div "}) ; } // ---------------- Hidden fields per groep ---------------- // function…" at bounding box center [812, 555] width 694 height 769
type textarea "})();"
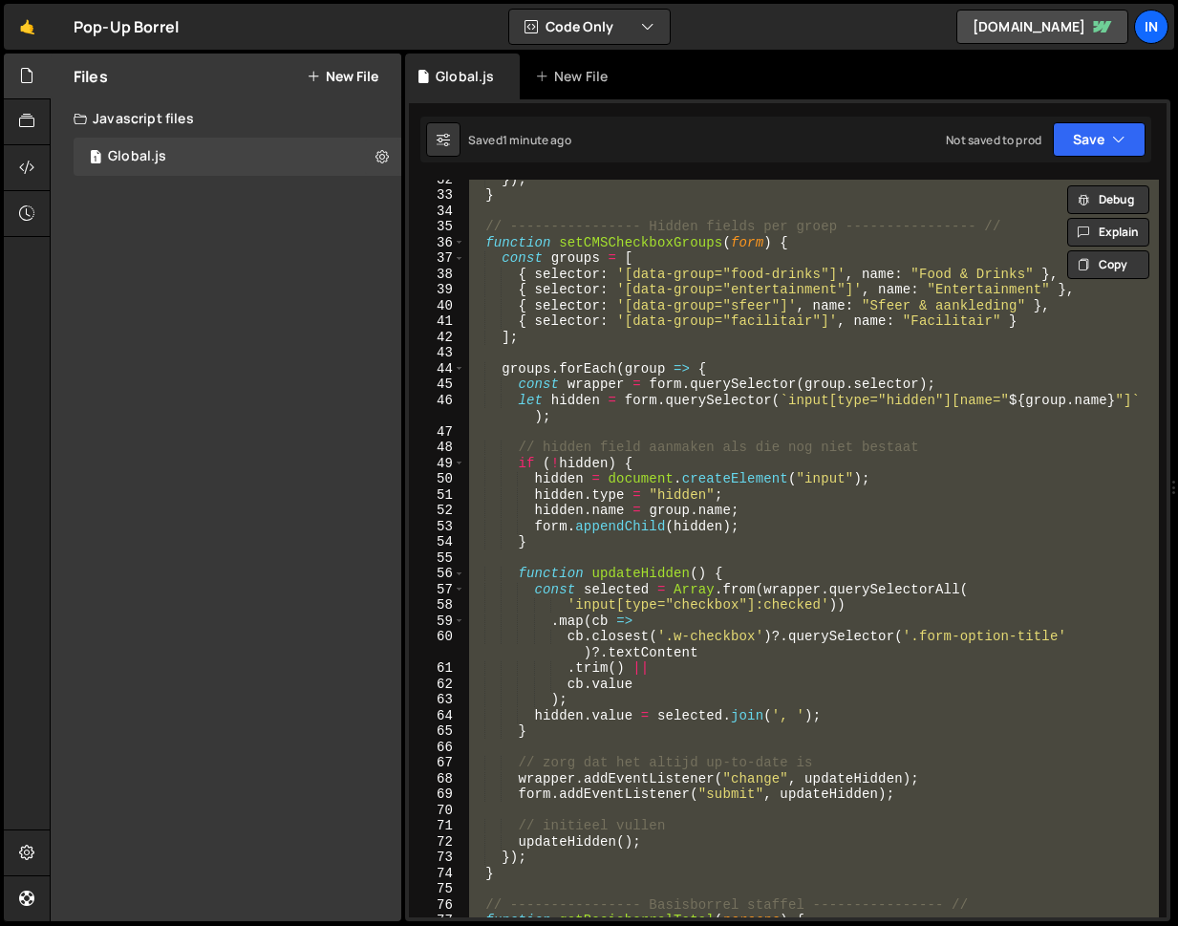
paste textarea
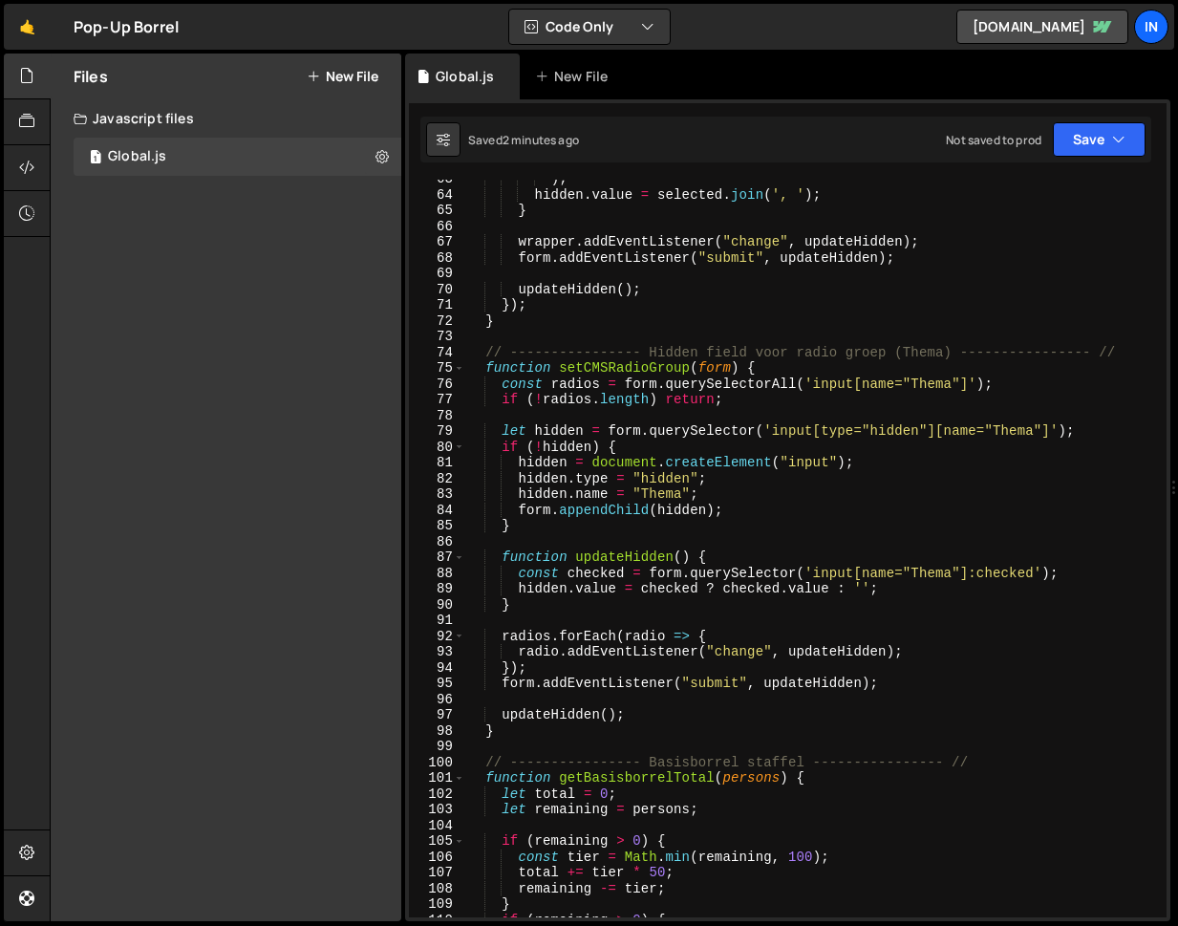
scroll to position [1011, 0]
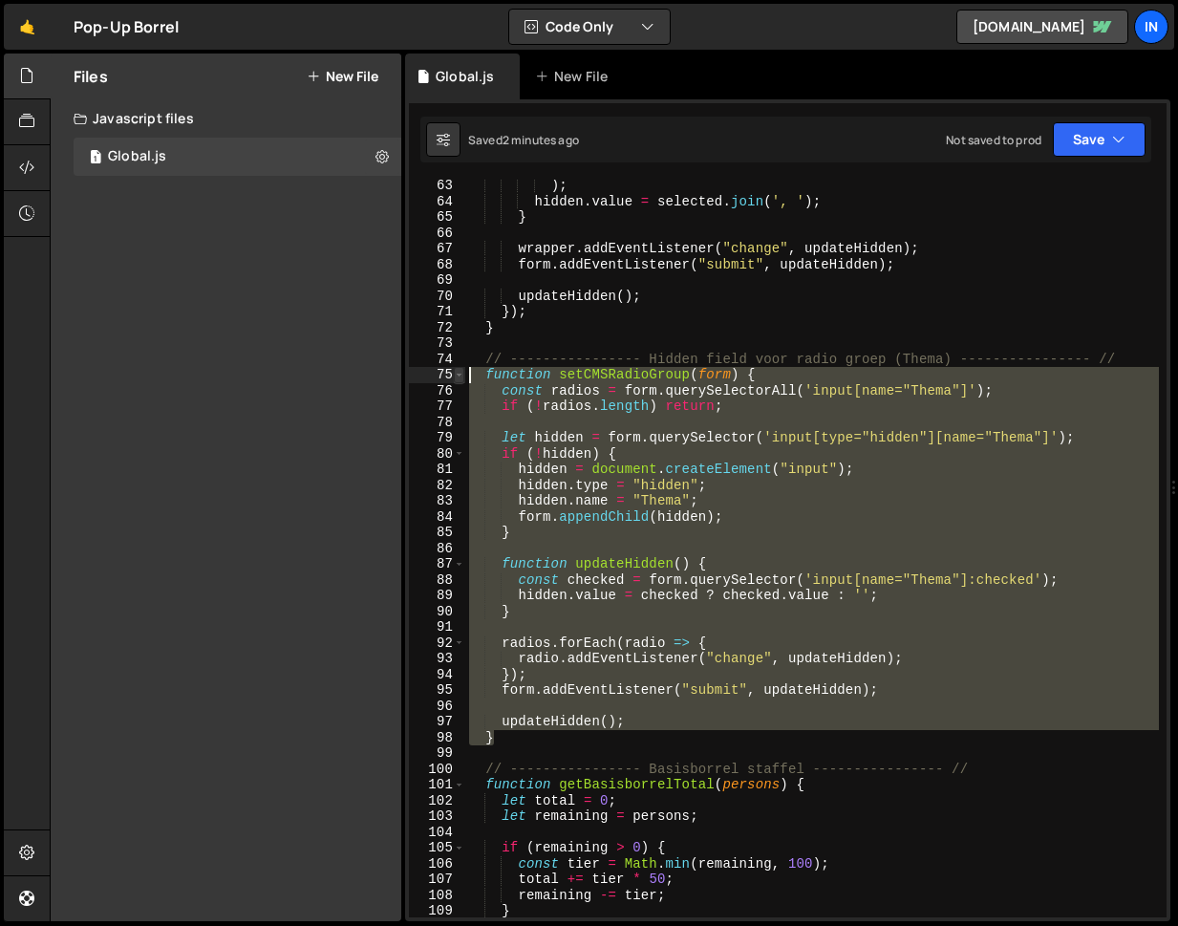
drag, startPoint x: 510, startPoint y: 732, endPoint x: 455, endPoint y: 374, distance: 362.6
click at [455, 374] on div "} 63 64 65 66 67 68 69 70 71 72 73 74 75 76 77 78 79 80 81 82 83 84 85 86 87 88…" at bounding box center [788, 549] width 758 height 738
type textarea "function setCMSRadioGroup(form) { const radios = form.querySelectorAll('input[n…"
paste textarea
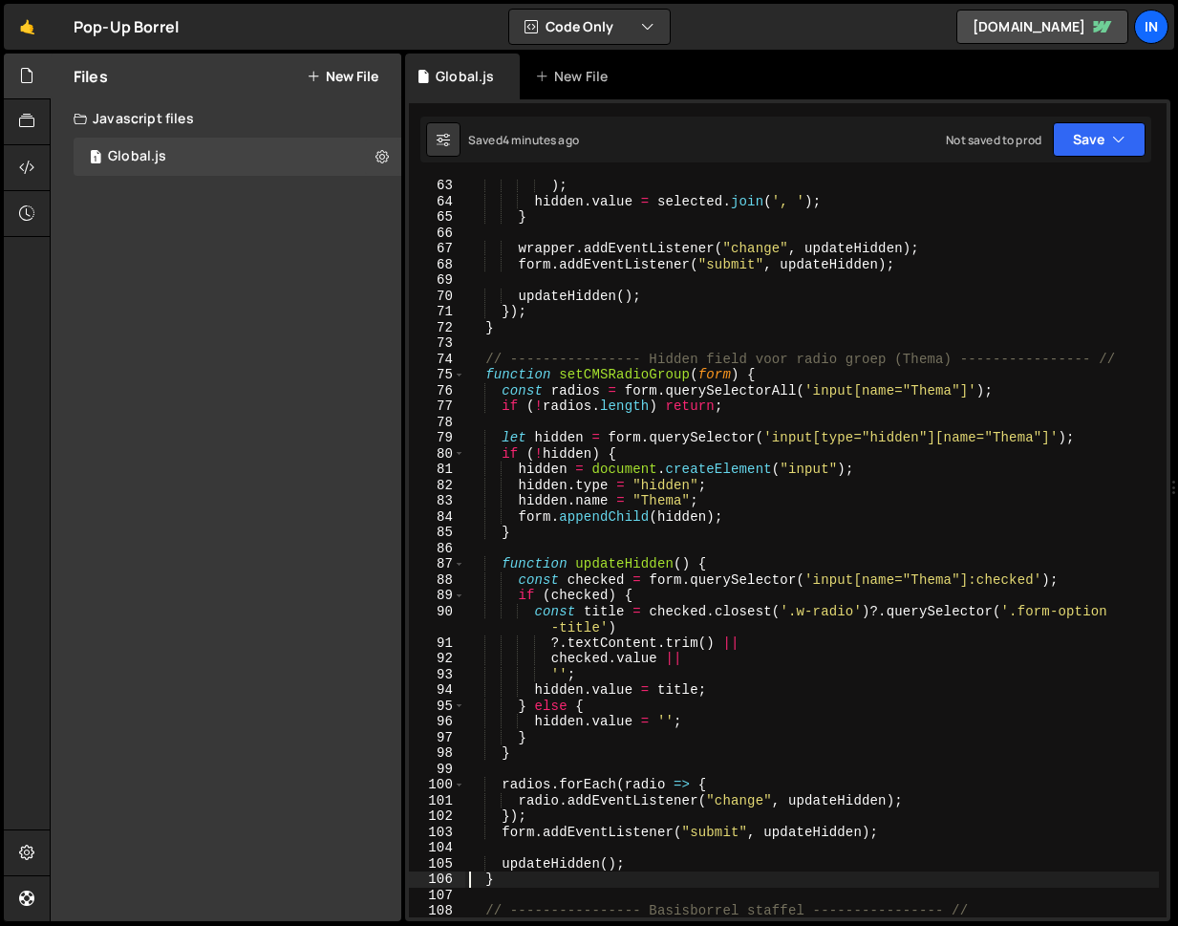
click at [636, 455] on div ") ; hidden . value = selected . join ( ', ' ) ; } wrapper . addEventListener ( …" at bounding box center [812, 562] width 694 height 769
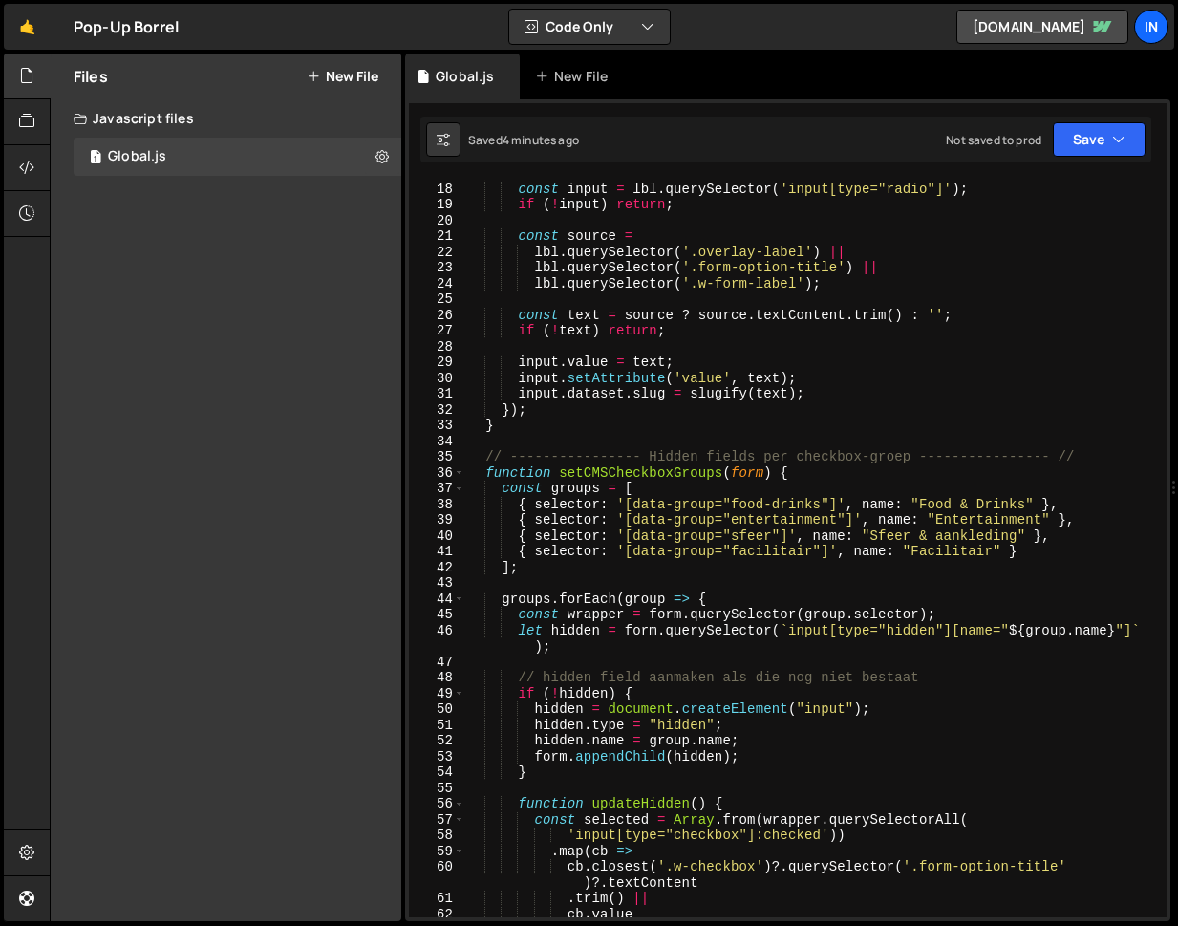
type textarea "})();"
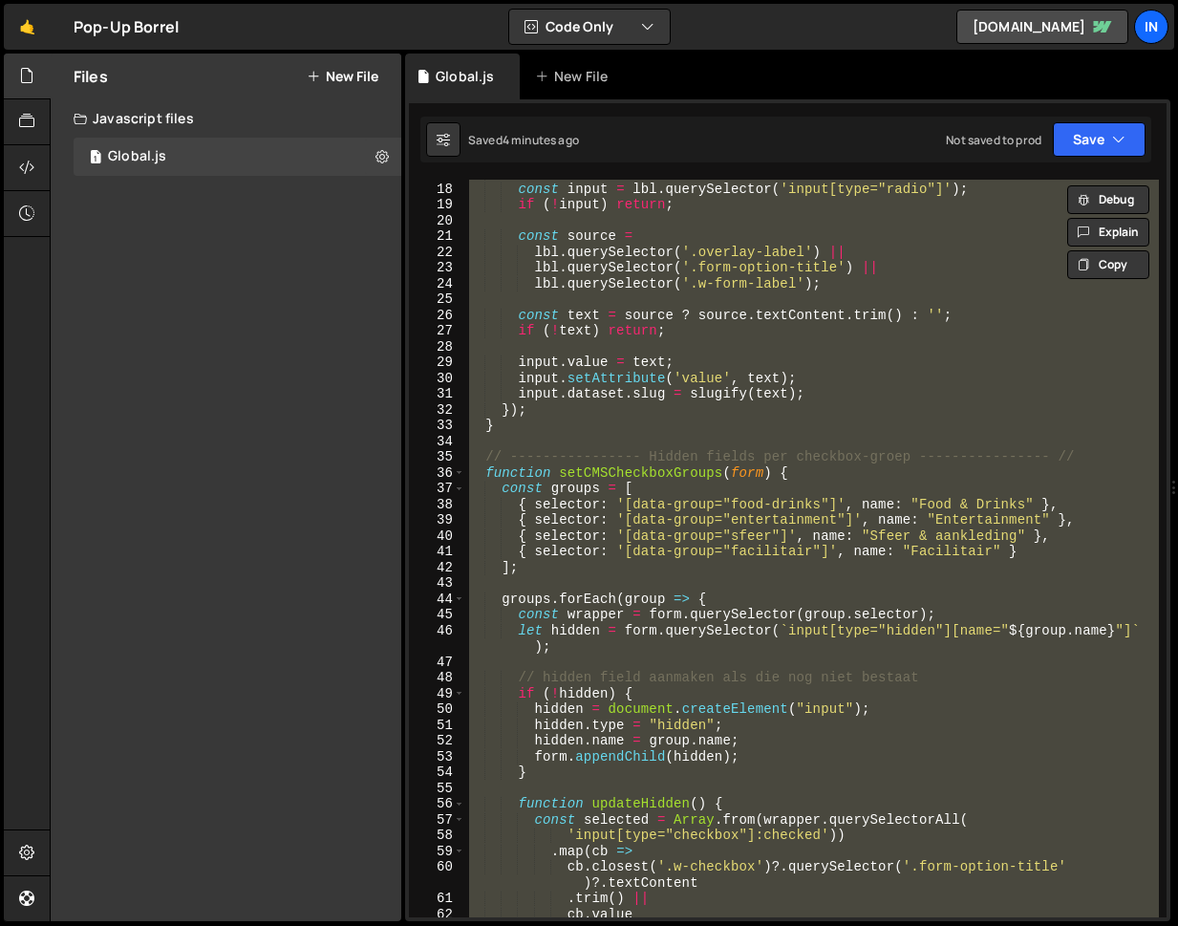
paste textarea
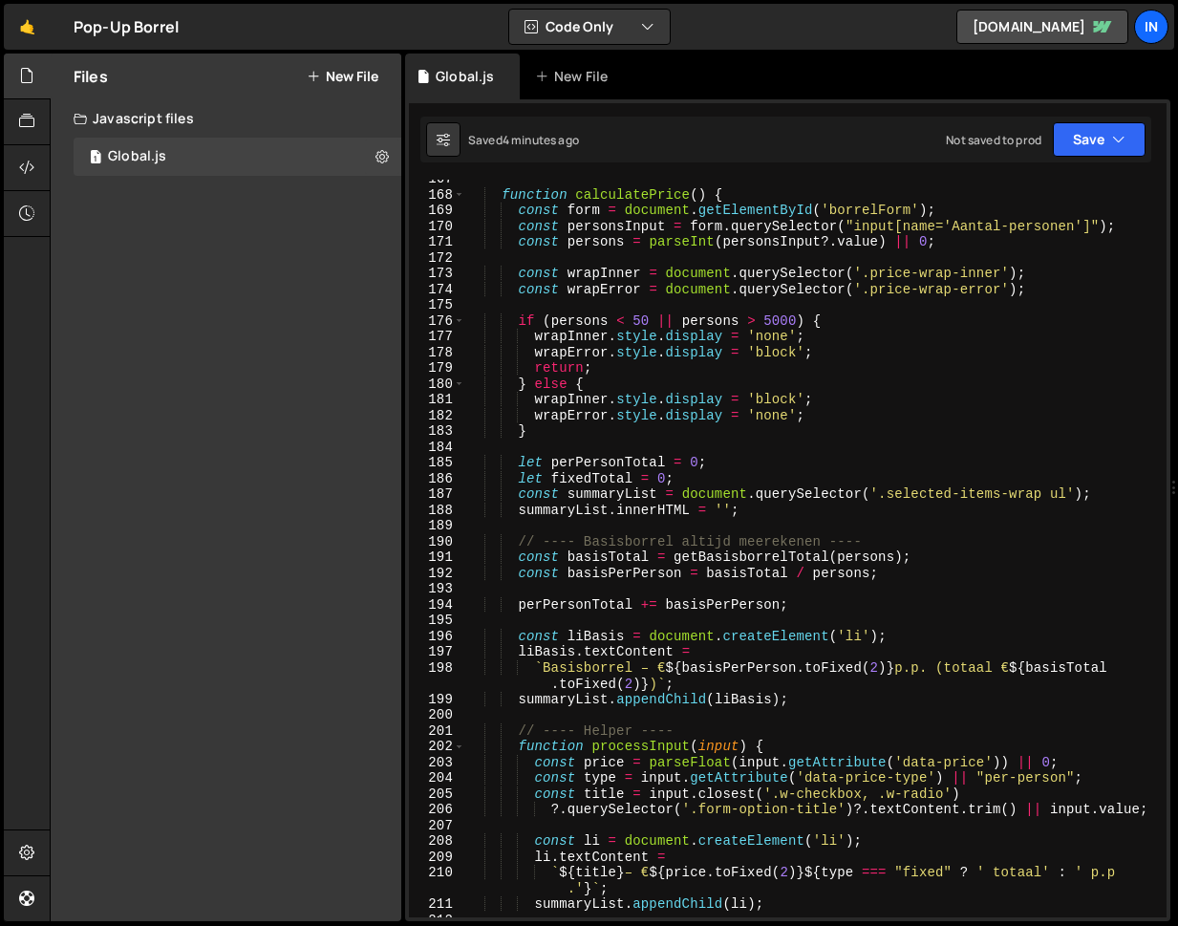
scroll to position [2663, 0]
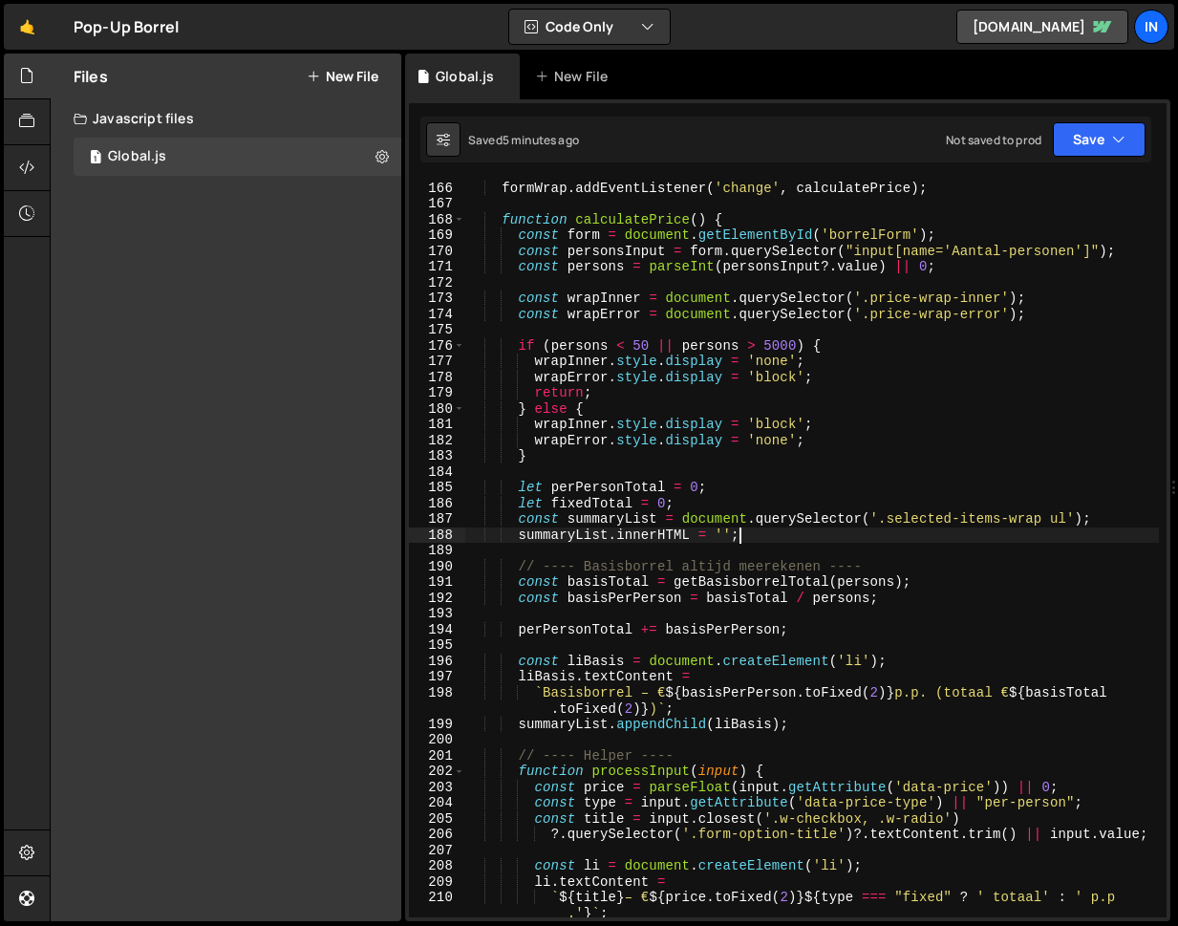
click at [789, 534] on div "formWrap . addEventListener ( 'change' , calculatePrice ) ; function calculateP…" at bounding box center [812, 557] width 694 height 786
type textarea "})();"
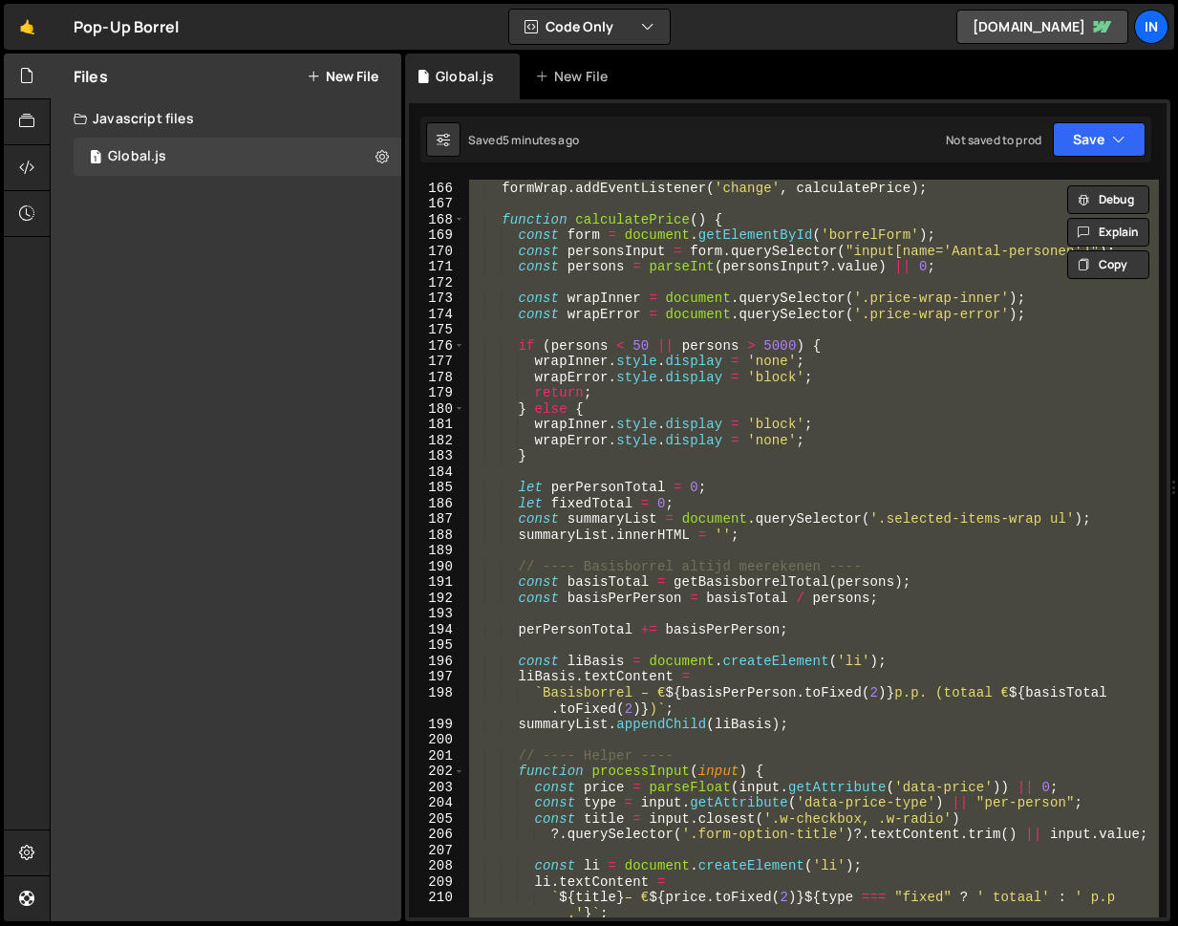
paste textarea
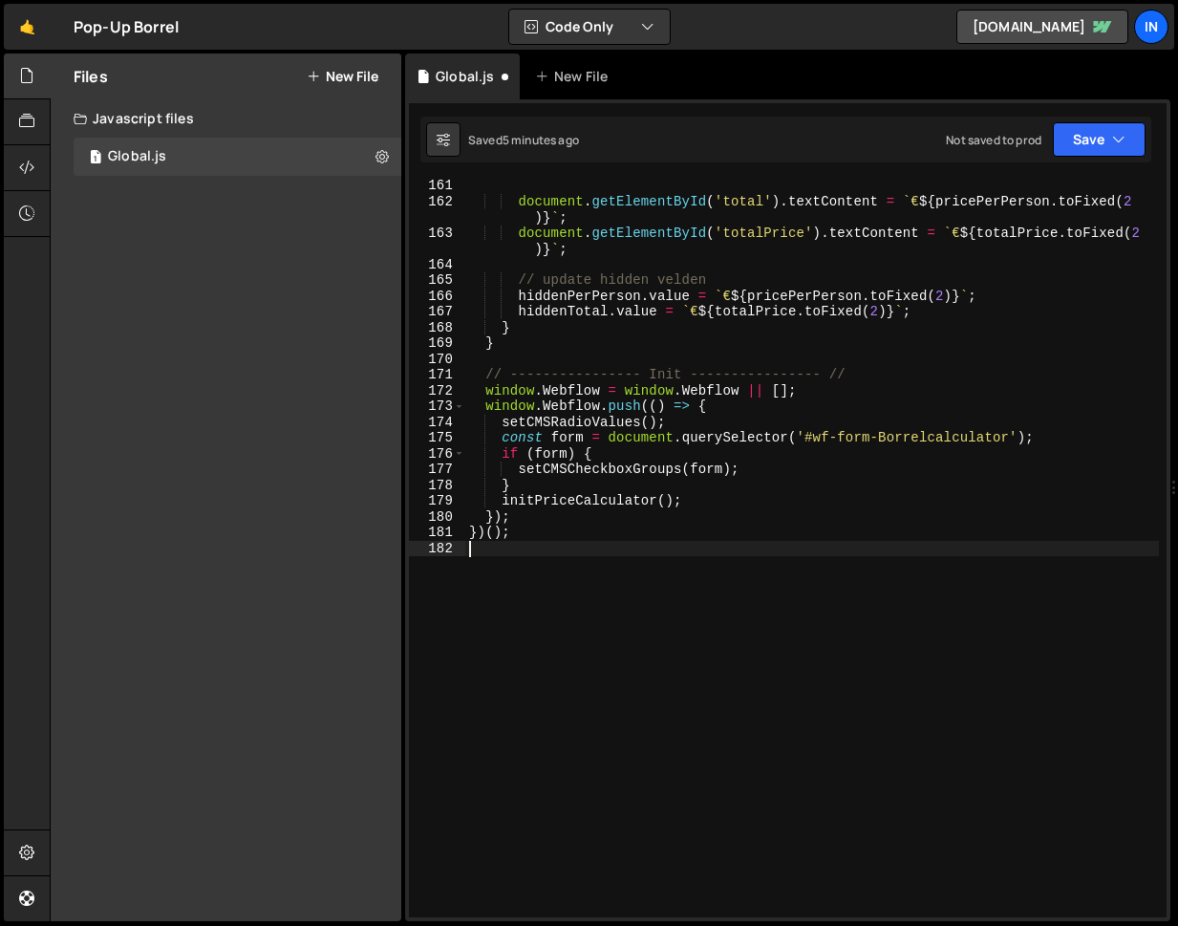
scroll to position [2619, 0]
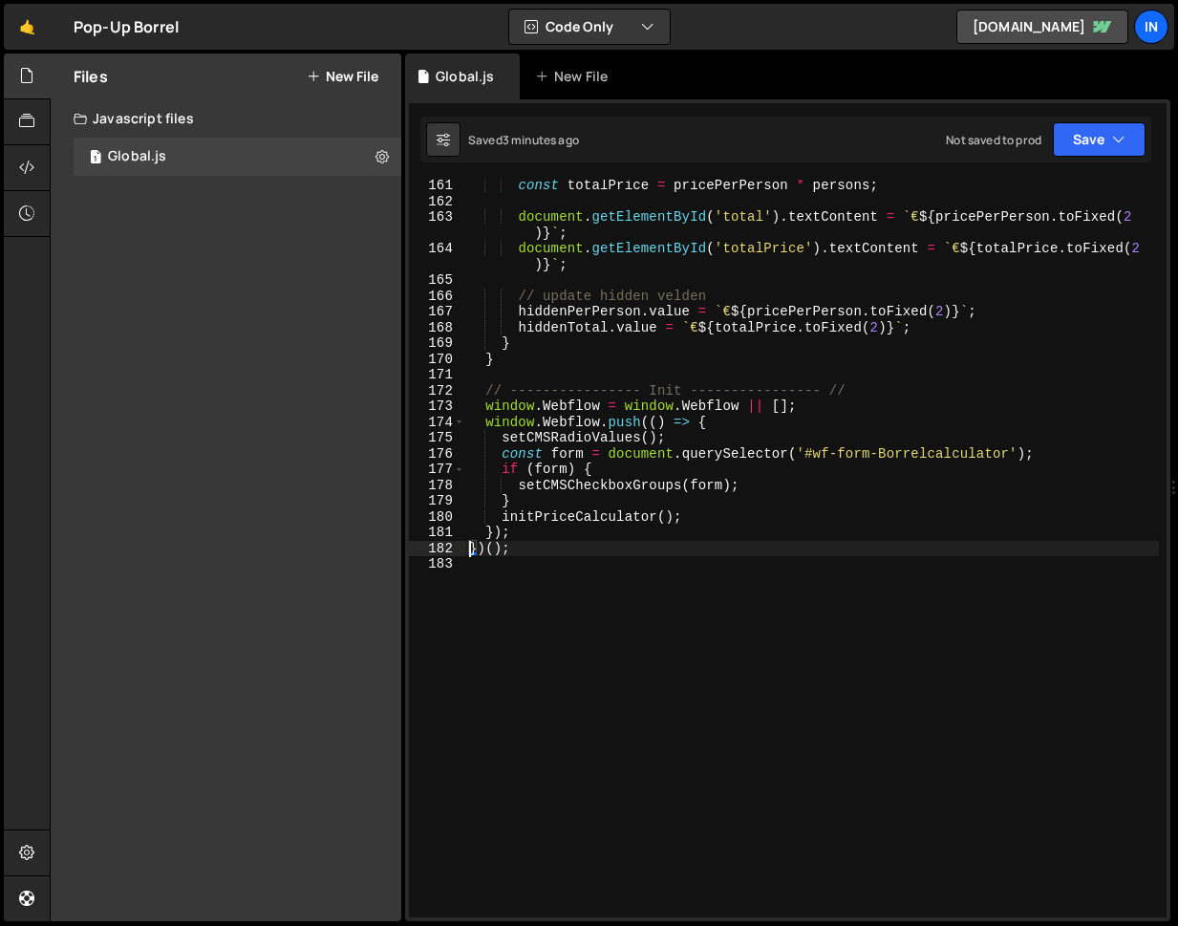
type textarea "})();"
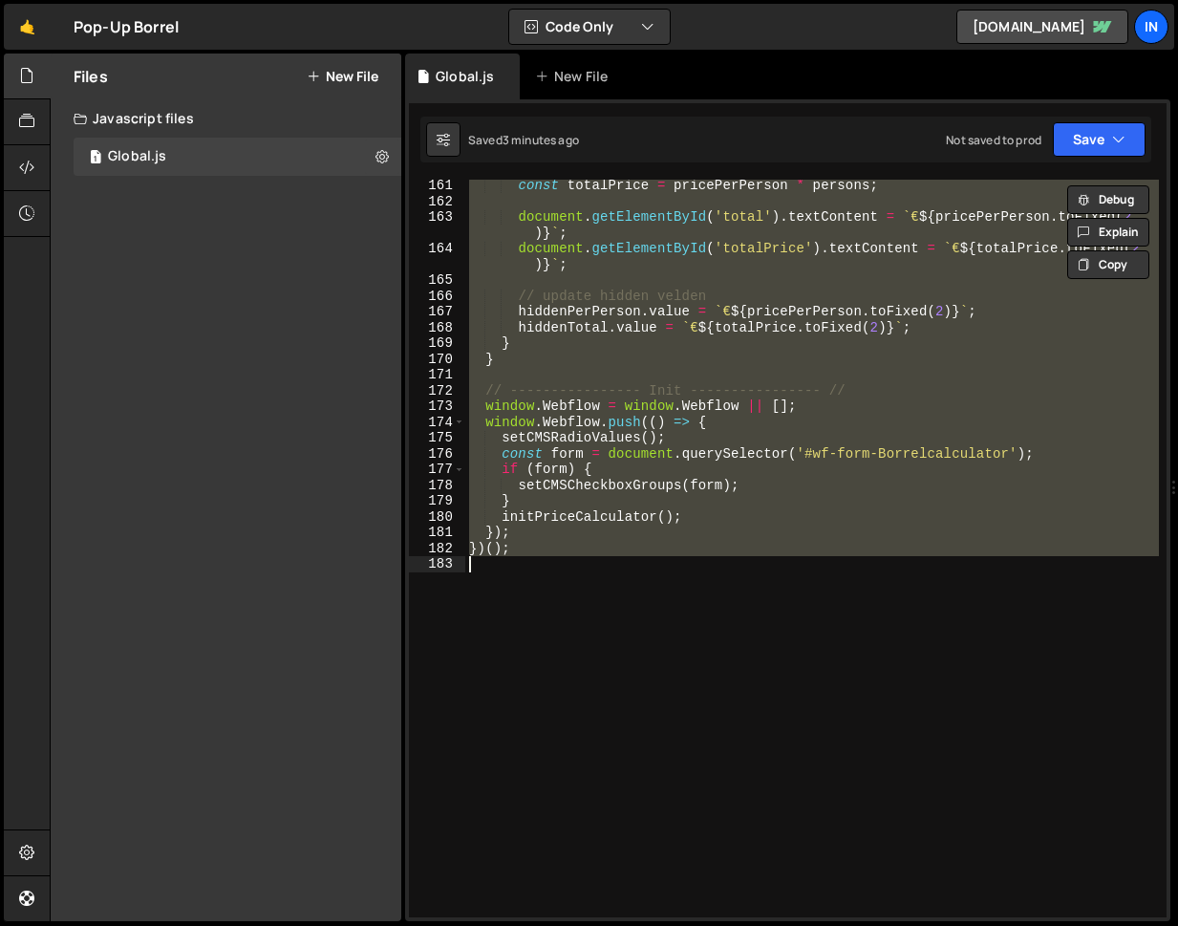
paste textarea
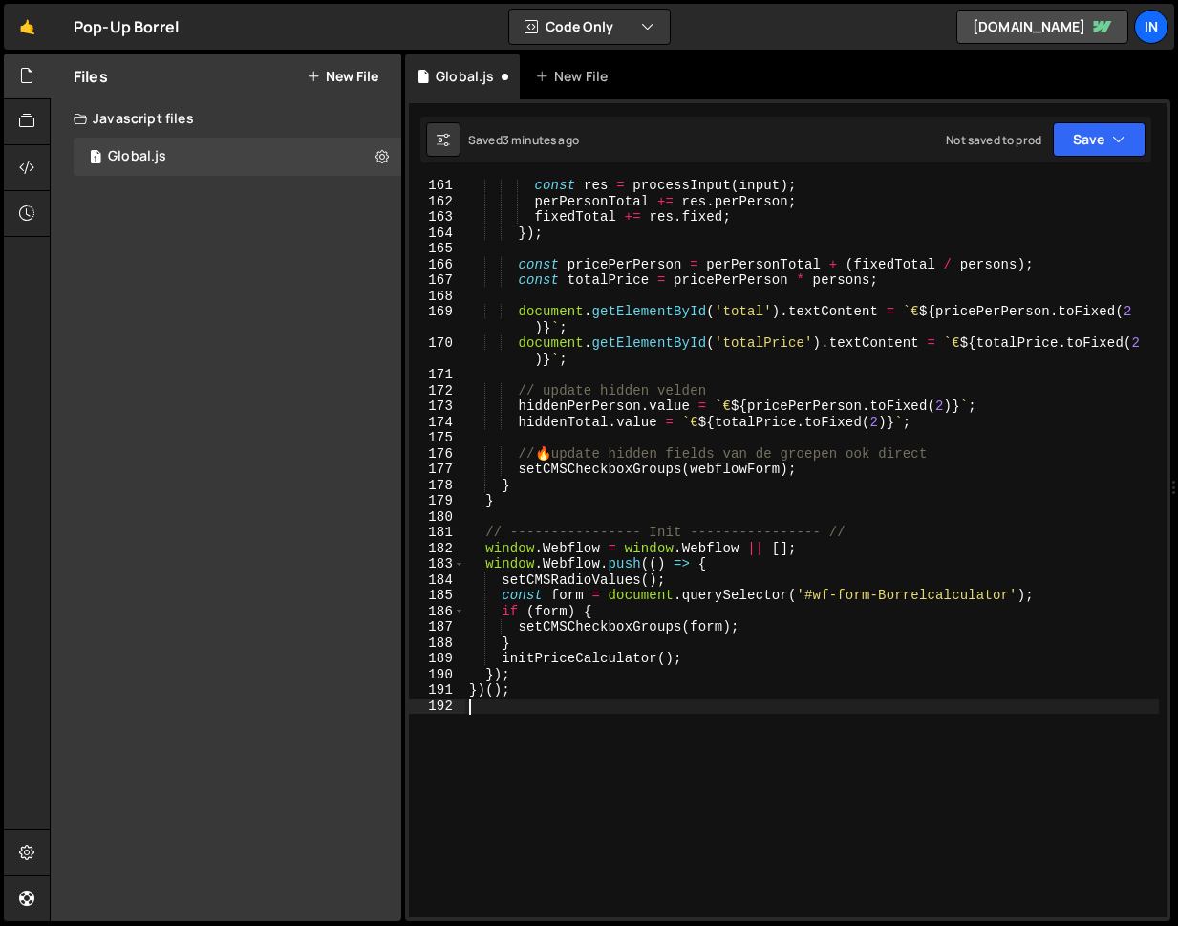
type textarea "})();"
